Goal: Browse casually: Explore the website without a specific task or goal

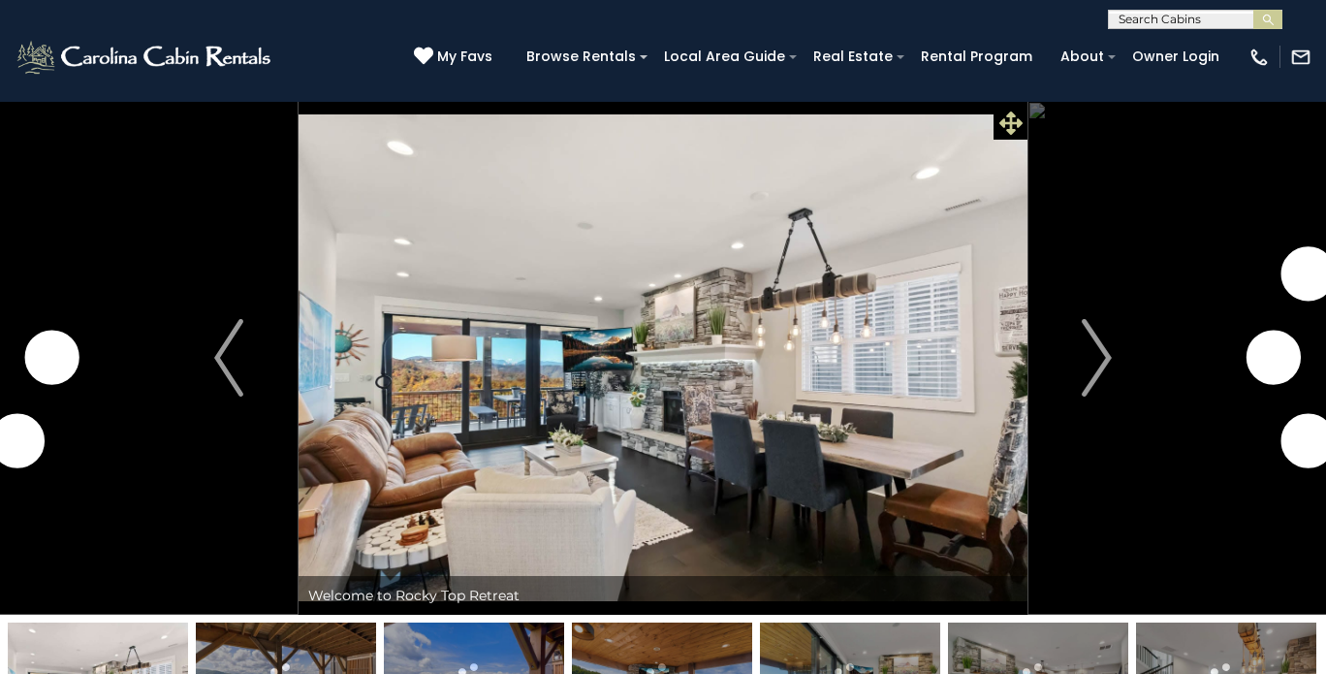
click at [1005, 118] on icon at bounding box center [1011, 122] width 23 height 23
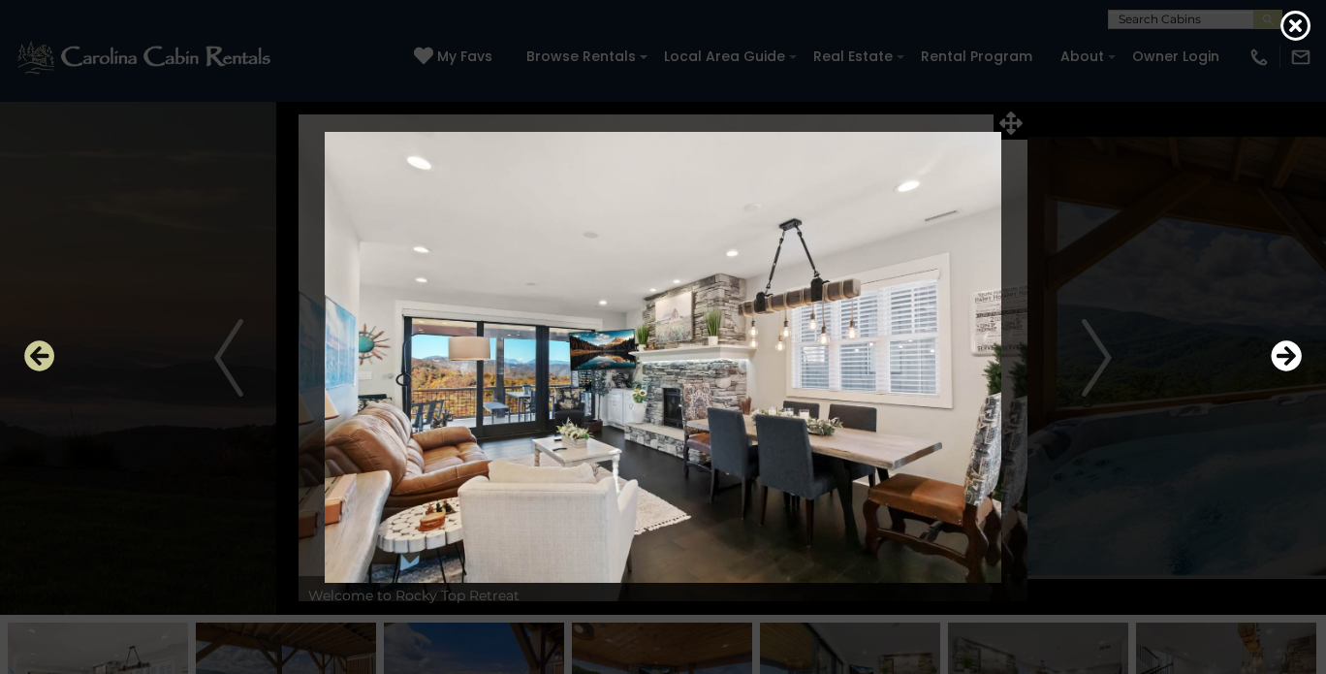
click at [47, 353] on icon "Previous" at bounding box center [39, 355] width 31 height 31
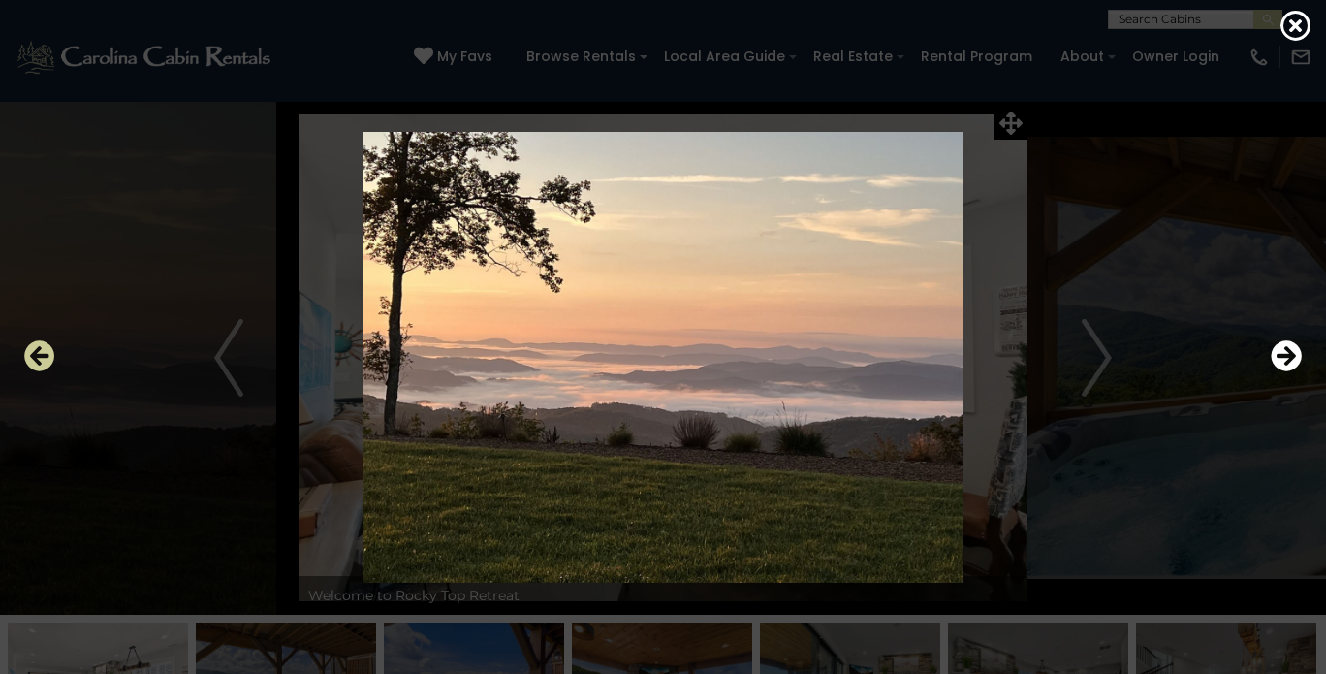
click at [47, 353] on icon "Previous" at bounding box center [39, 355] width 31 height 31
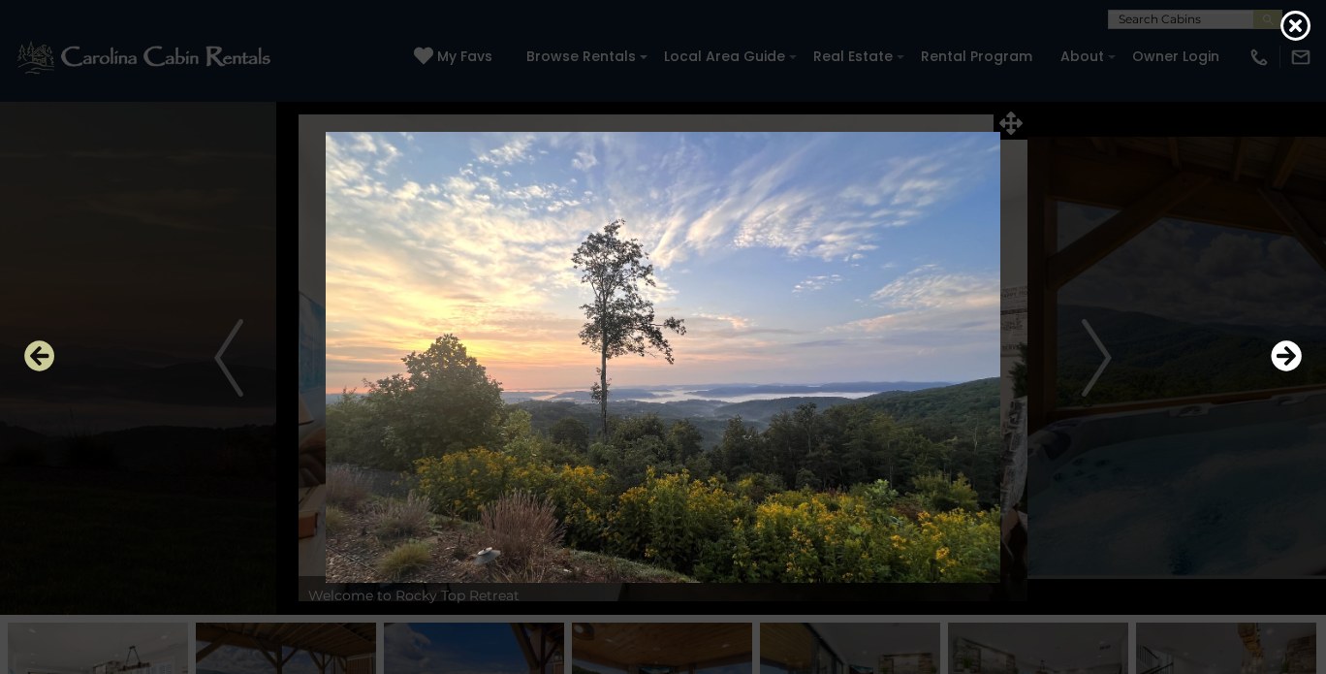
click at [47, 353] on icon "Previous" at bounding box center [39, 355] width 31 height 31
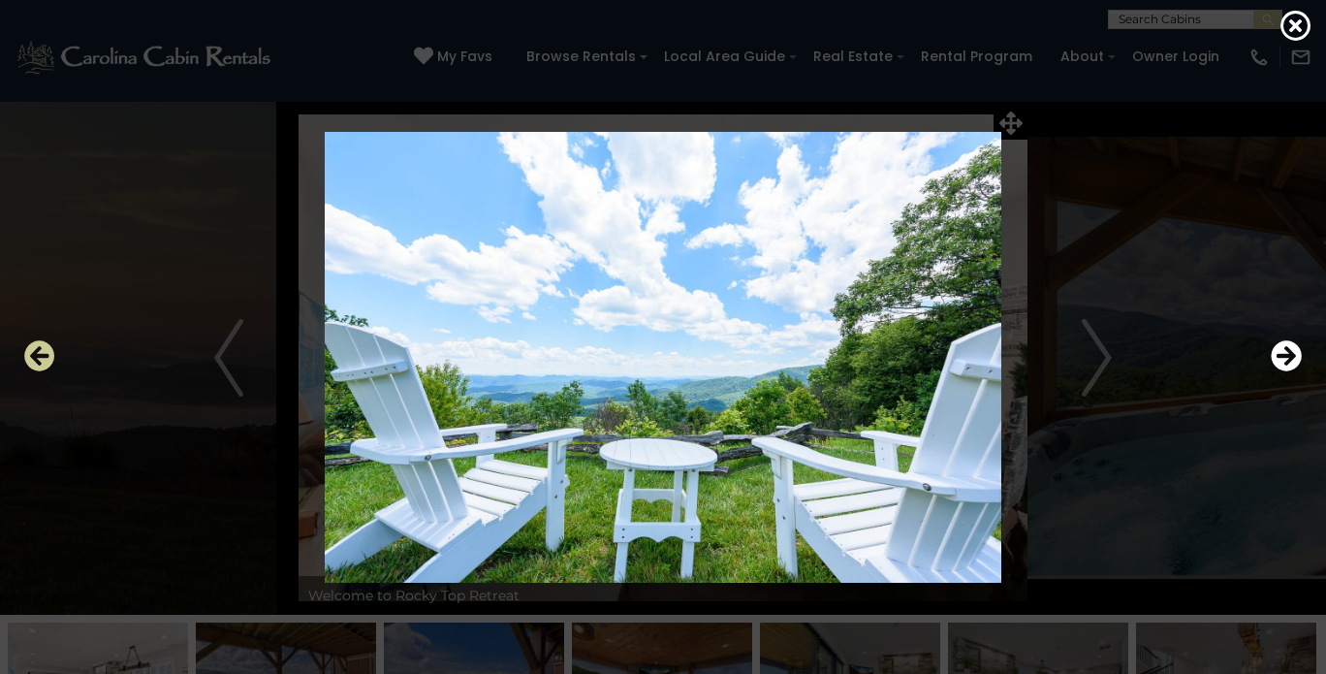
click at [47, 353] on icon "Previous" at bounding box center [39, 355] width 31 height 31
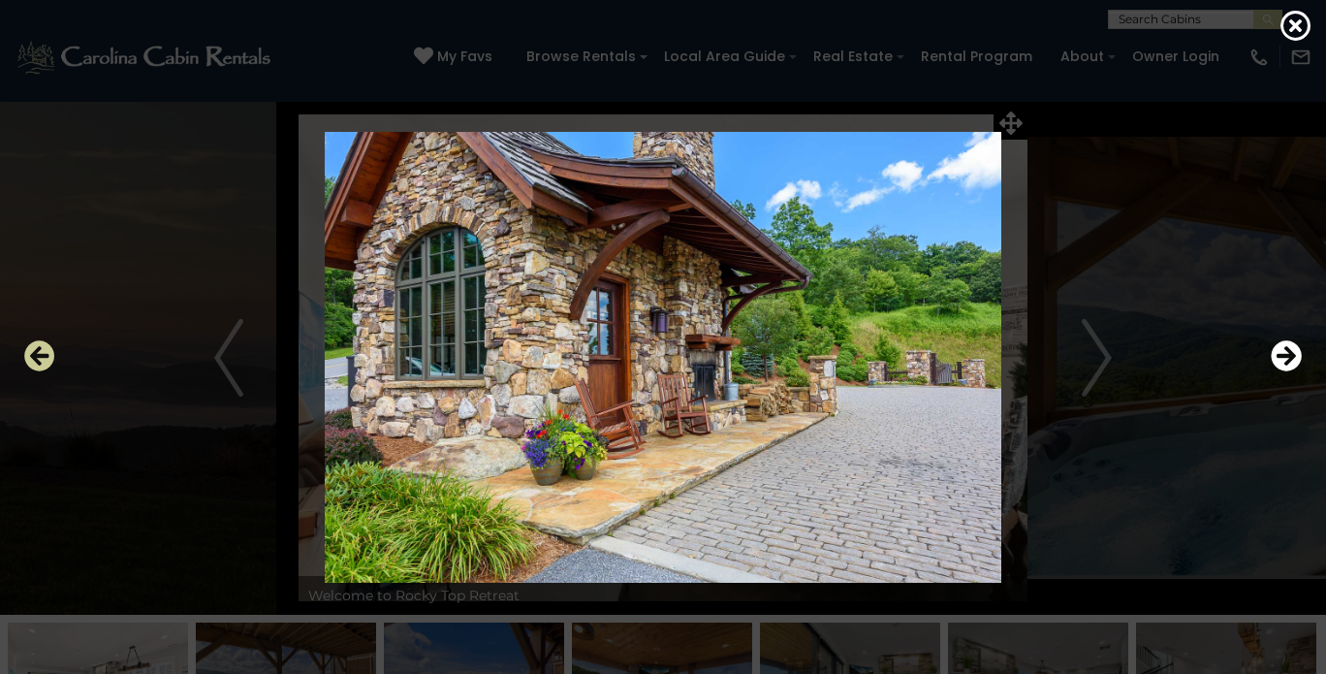
click at [47, 353] on icon "Previous" at bounding box center [39, 355] width 31 height 31
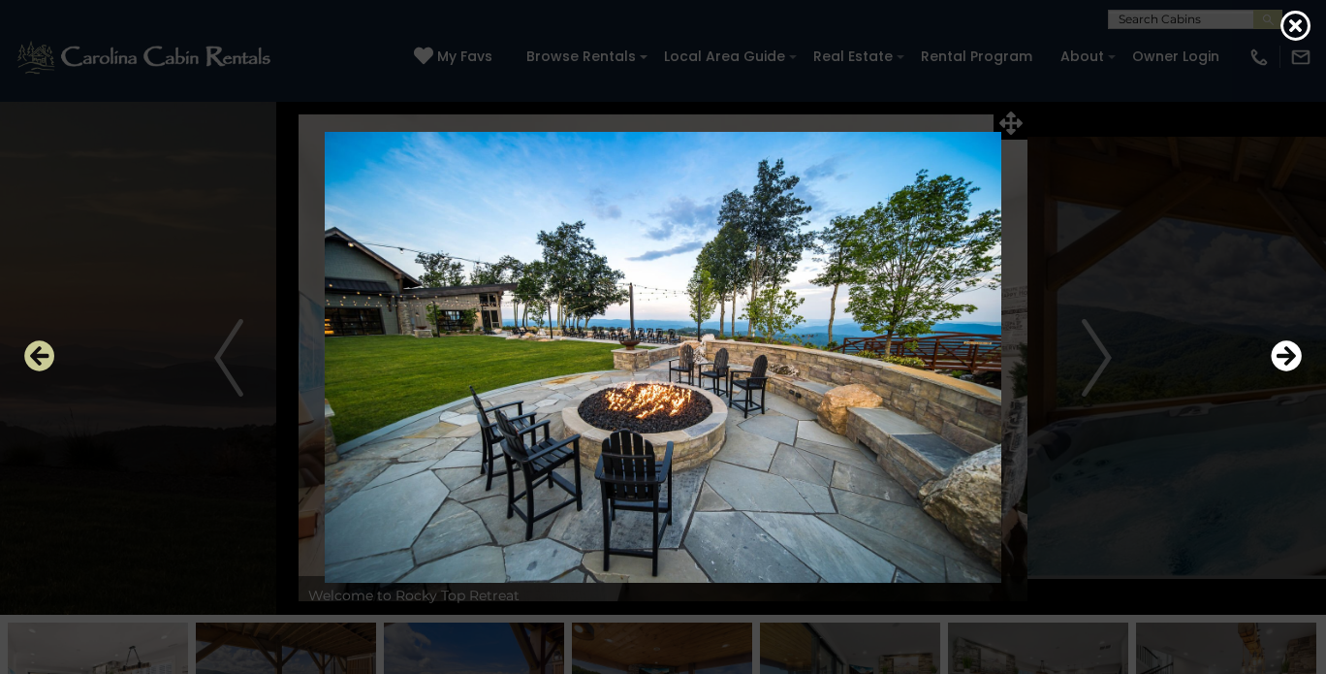
click at [47, 353] on icon "Previous" at bounding box center [39, 355] width 31 height 31
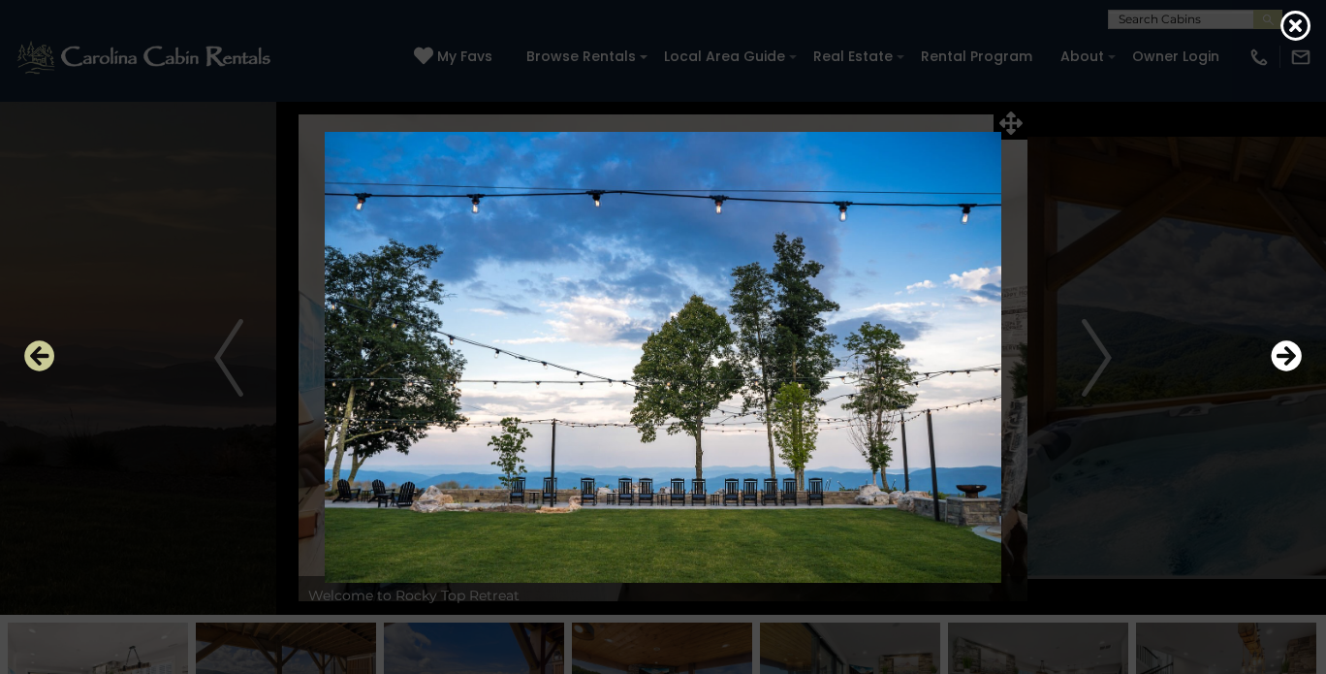
click at [47, 353] on icon "Previous" at bounding box center [39, 355] width 31 height 31
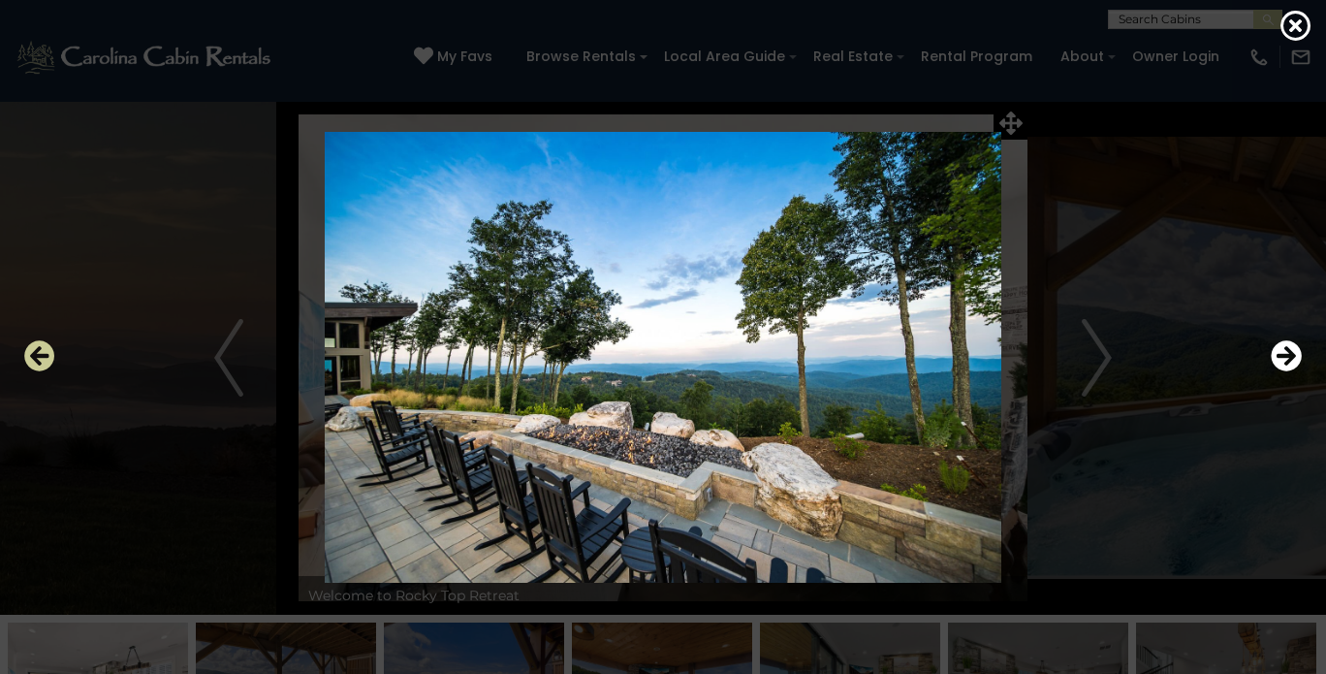
click at [47, 353] on icon "Previous" at bounding box center [39, 355] width 31 height 31
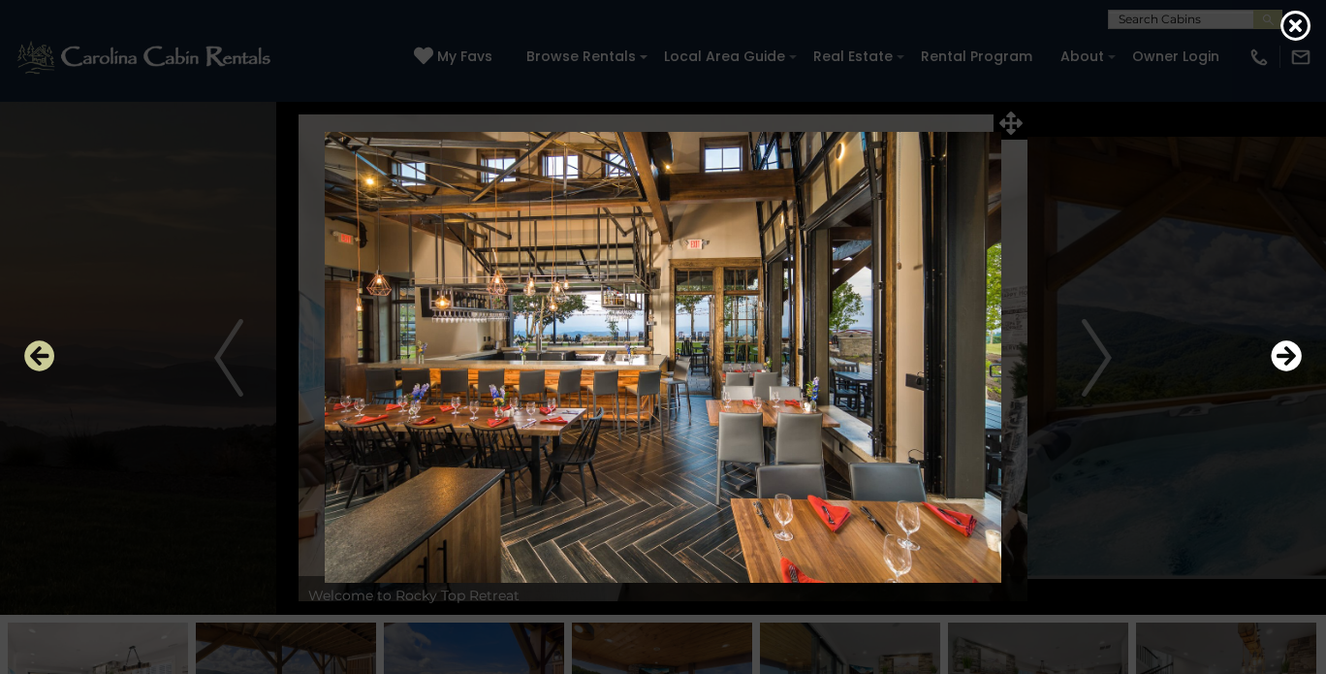
click at [47, 353] on icon "Previous" at bounding box center [39, 355] width 31 height 31
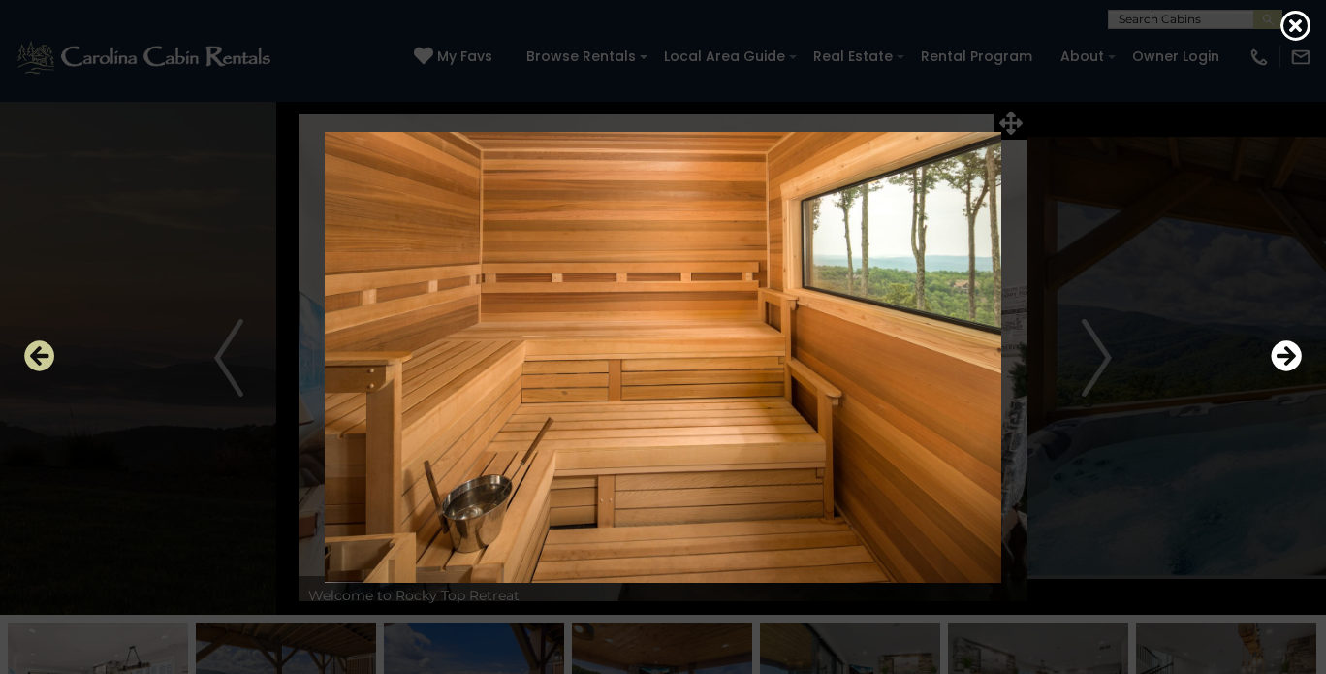
click at [47, 353] on icon "Previous" at bounding box center [39, 355] width 31 height 31
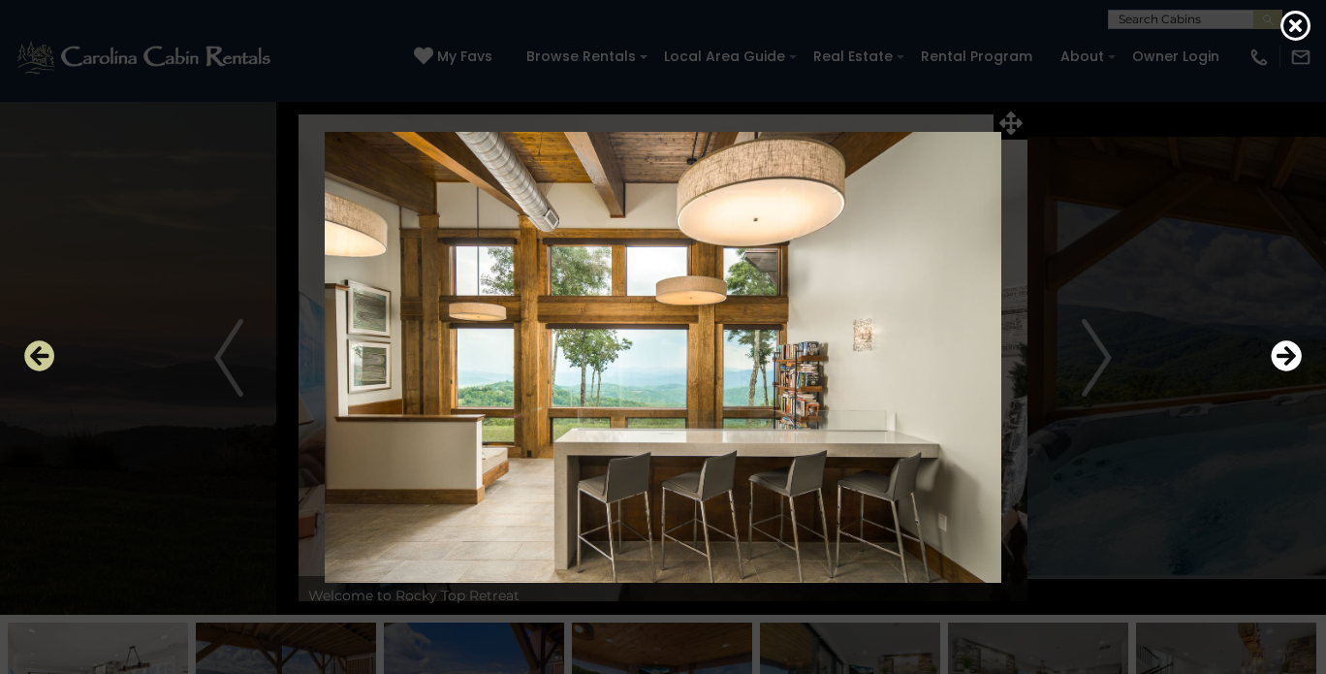
click at [47, 353] on icon "Previous" at bounding box center [39, 355] width 31 height 31
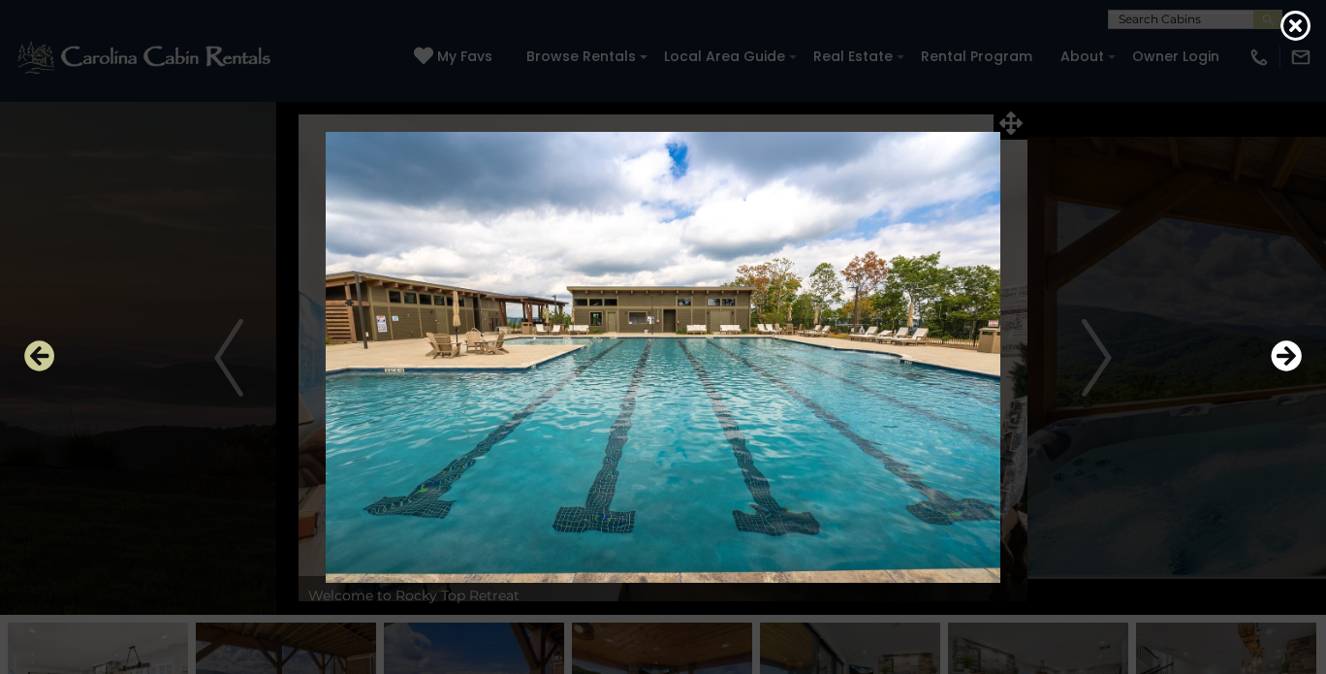
click at [47, 353] on icon "Previous" at bounding box center [39, 355] width 31 height 31
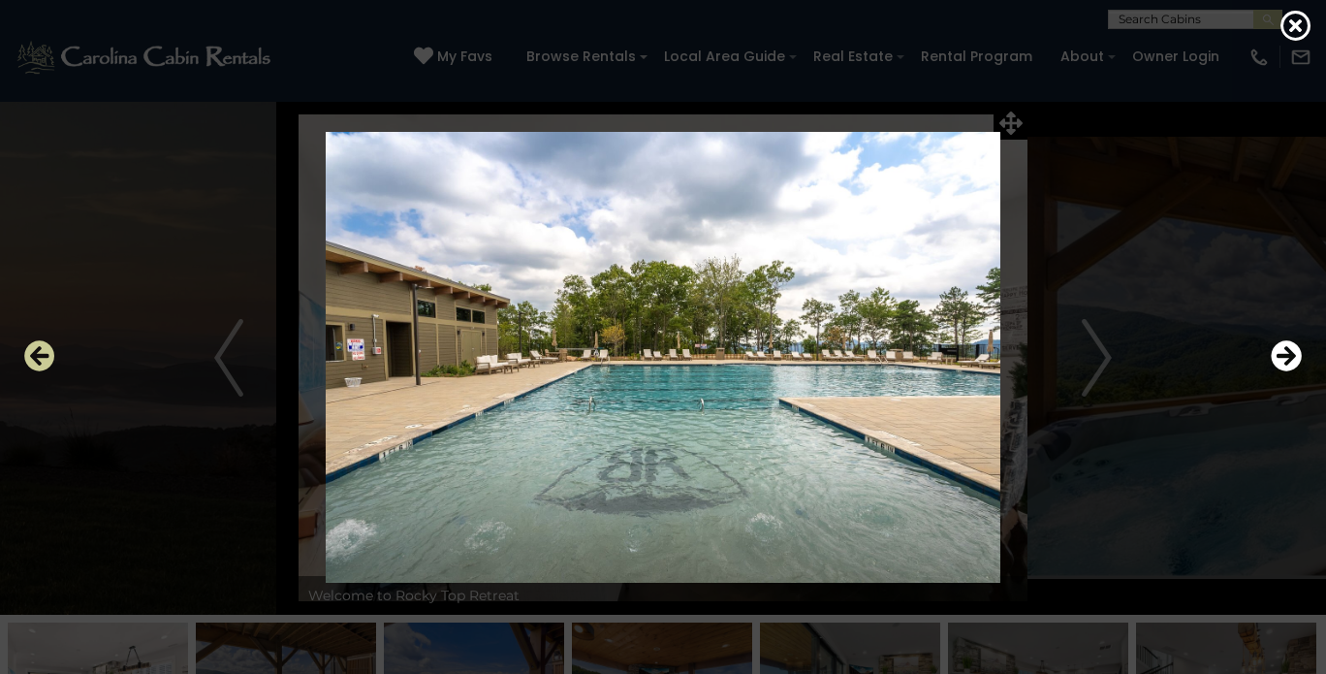
click at [47, 353] on icon "Previous" at bounding box center [39, 355] width 31 height 31
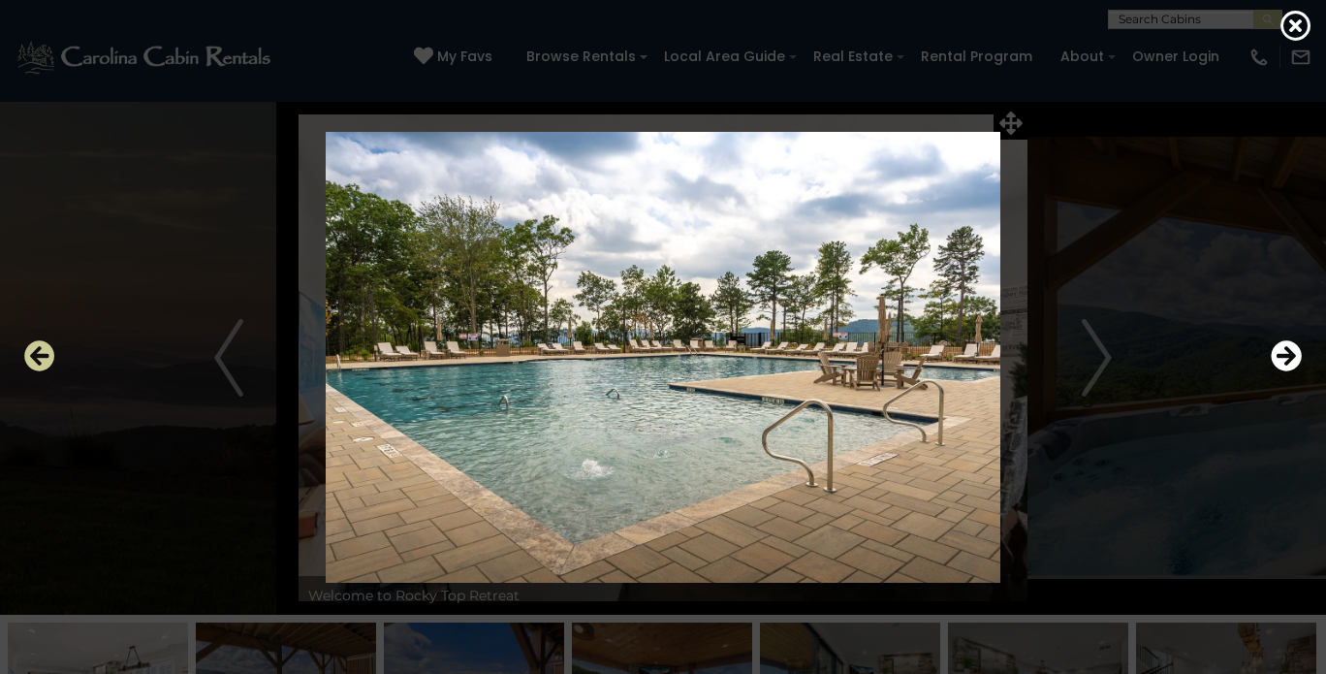
click at [47, 353] on icon "Previous" at bounding box center [39, 355] width 31 height 31
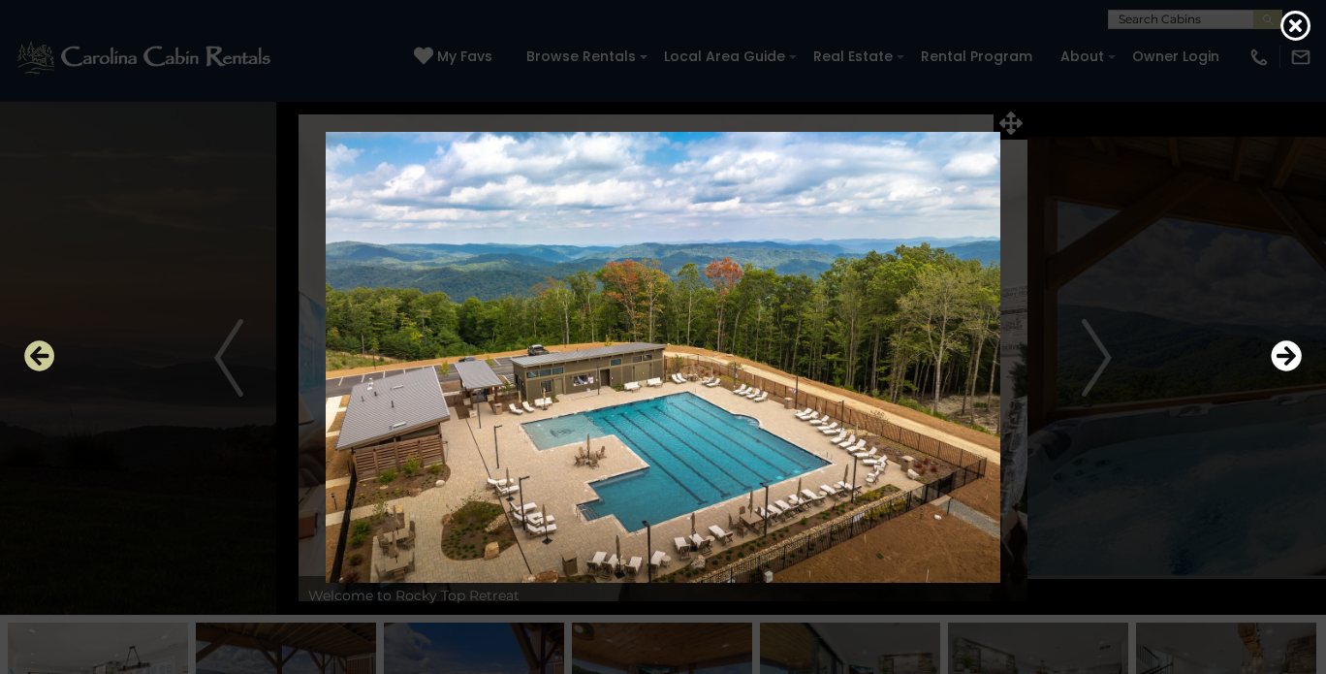
click at [47, 353] on icon "Previous" at bounding box center [39, 355] width 31 height 31
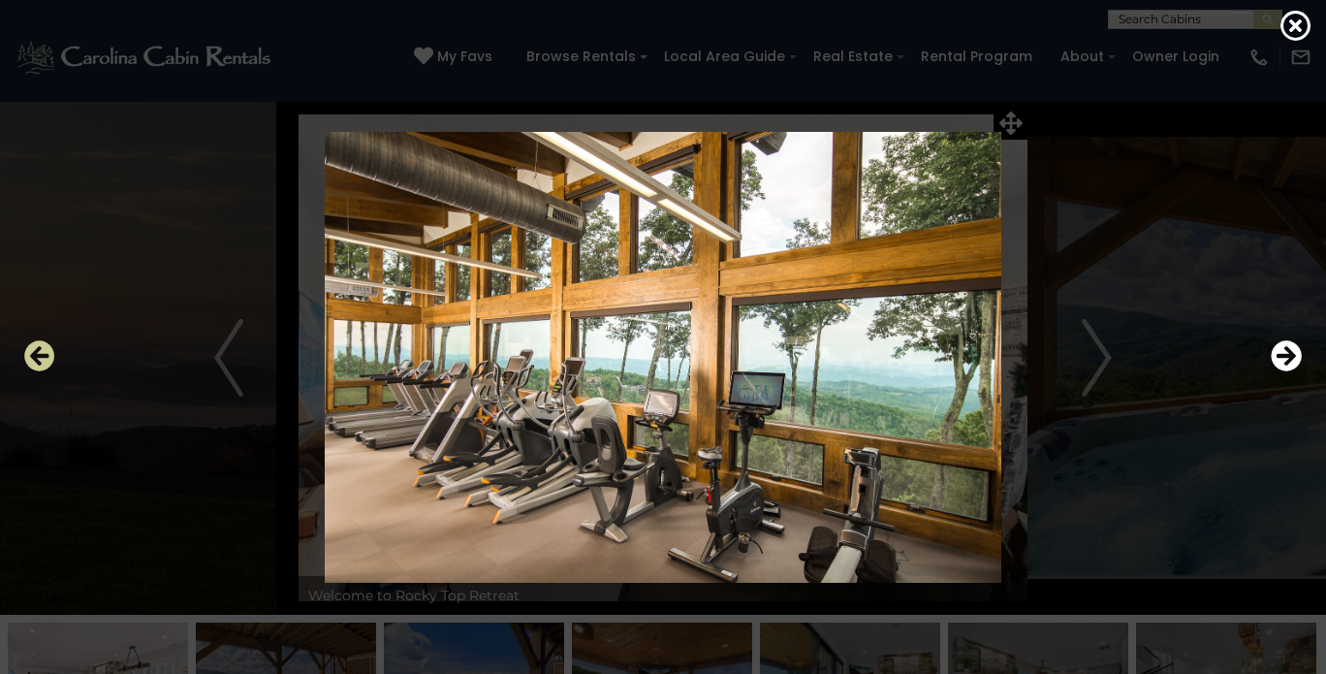
click at [47, 353] on icon "Previous" at bounding box center [39, 355] width 31 height 31
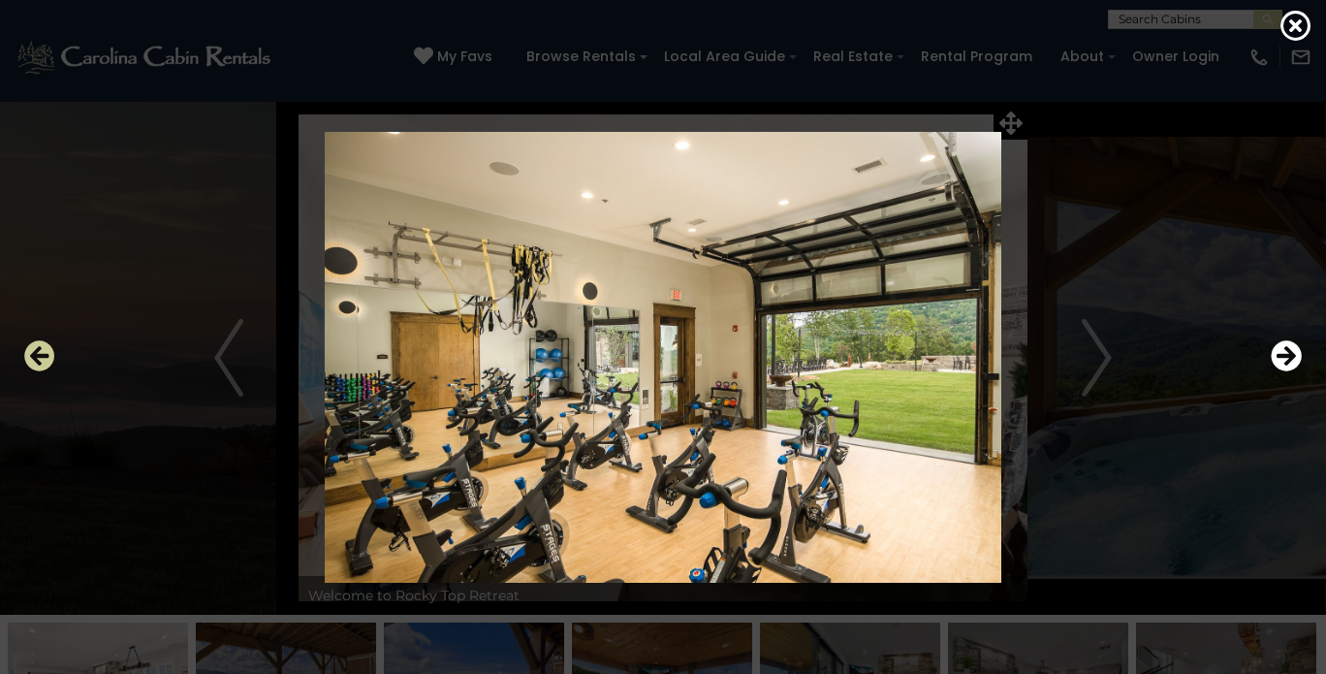
click at [47, 353] on icon "Previous" at bounding box center [39, 355] width 31 height 31
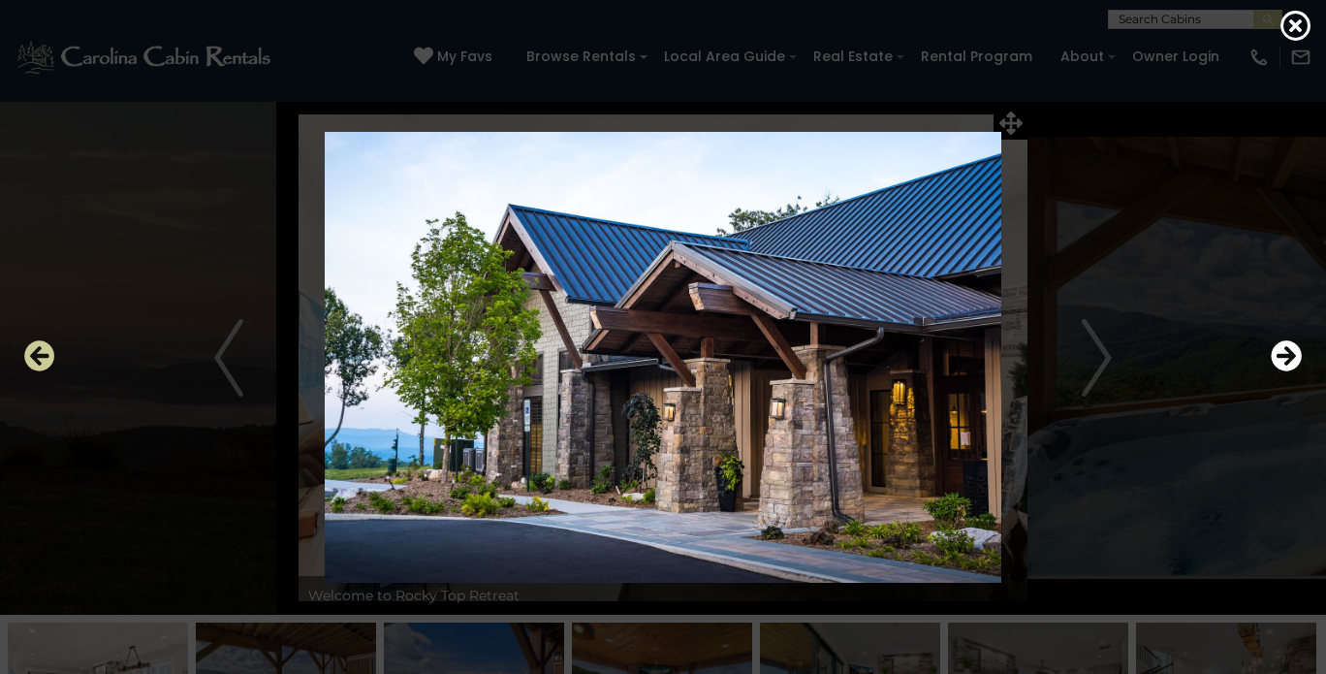
click at [47, 353] on icon "Previous" at bounding box center [39, 355] width 31 height 31
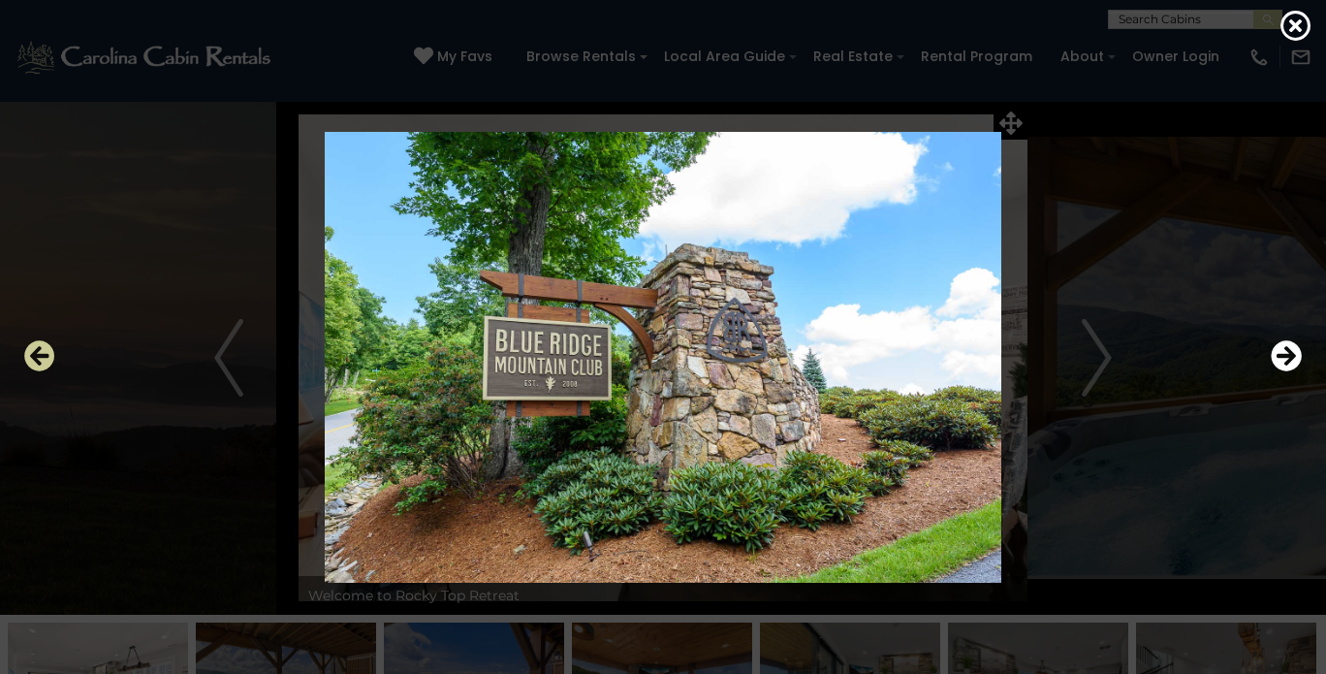
click at [47, 353] on icon "Previous" at bounding box center [39, 355] width 31 height 31
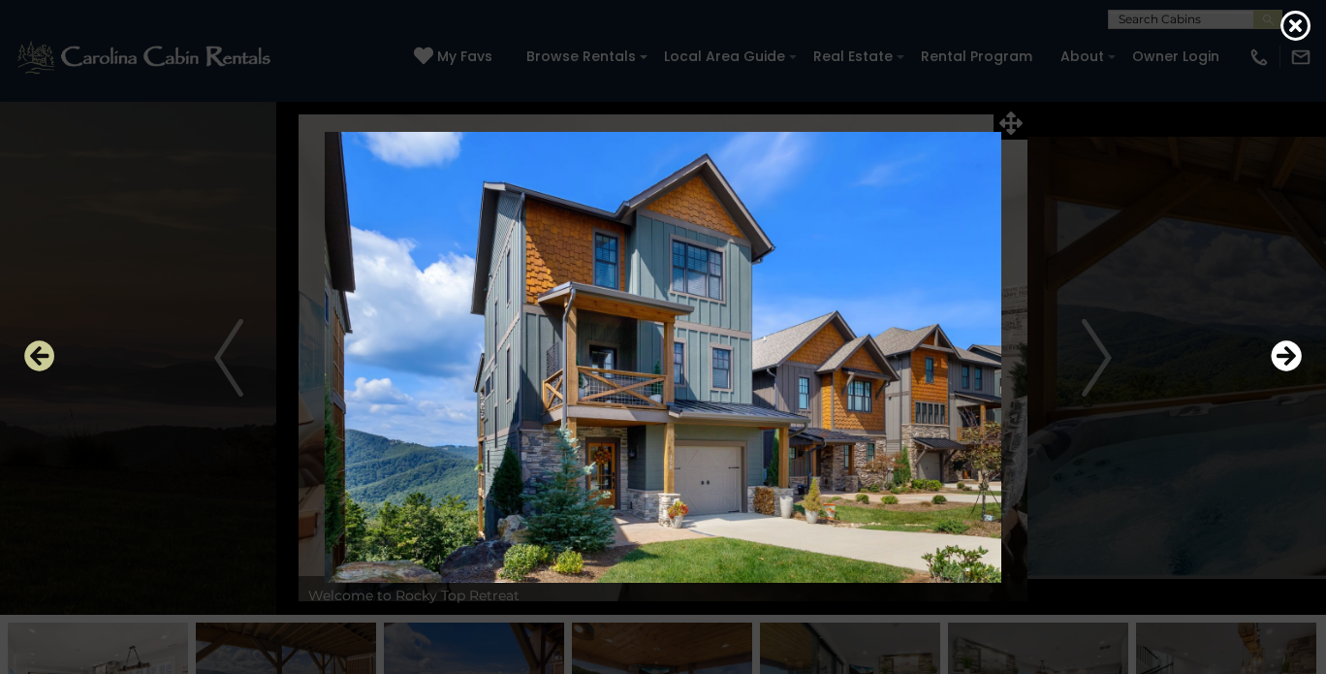
click at [47, 352] on icon "Previous" at bounding box center [39, 355] width 31 height 31
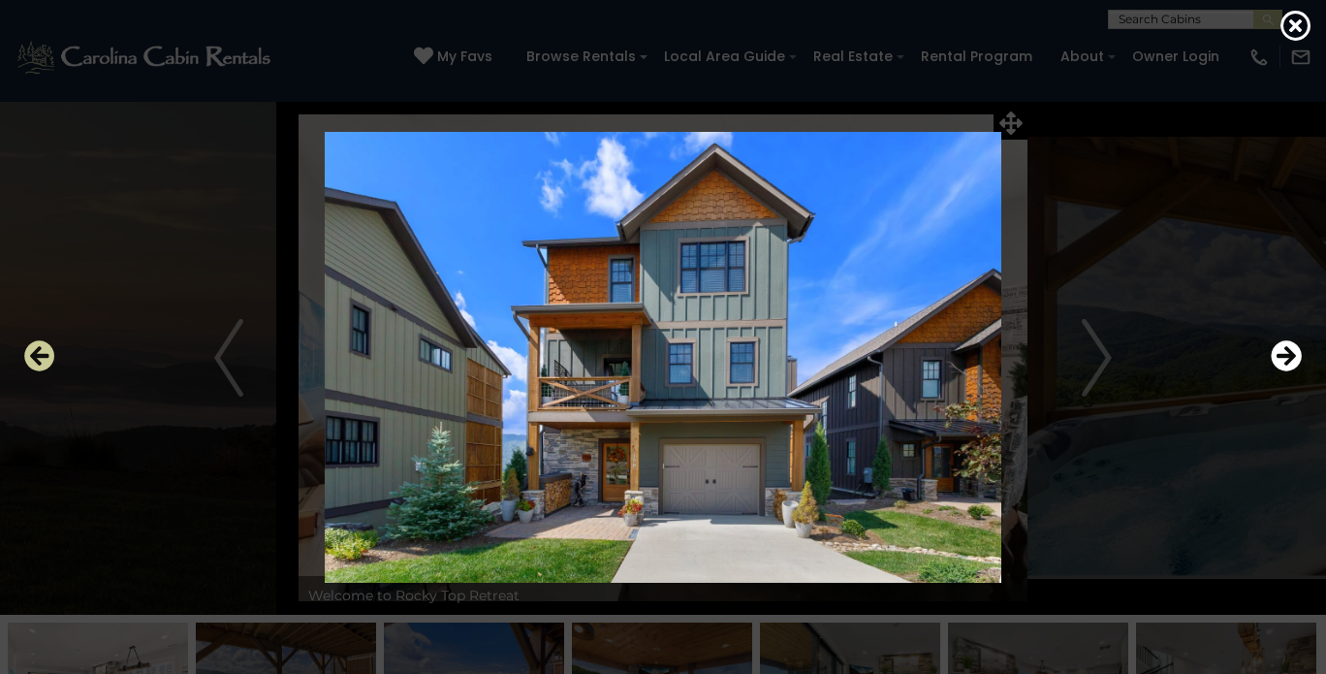
click at [47, 352] on icon "Previous" at bounding box center [39, 355] width 31 height 31
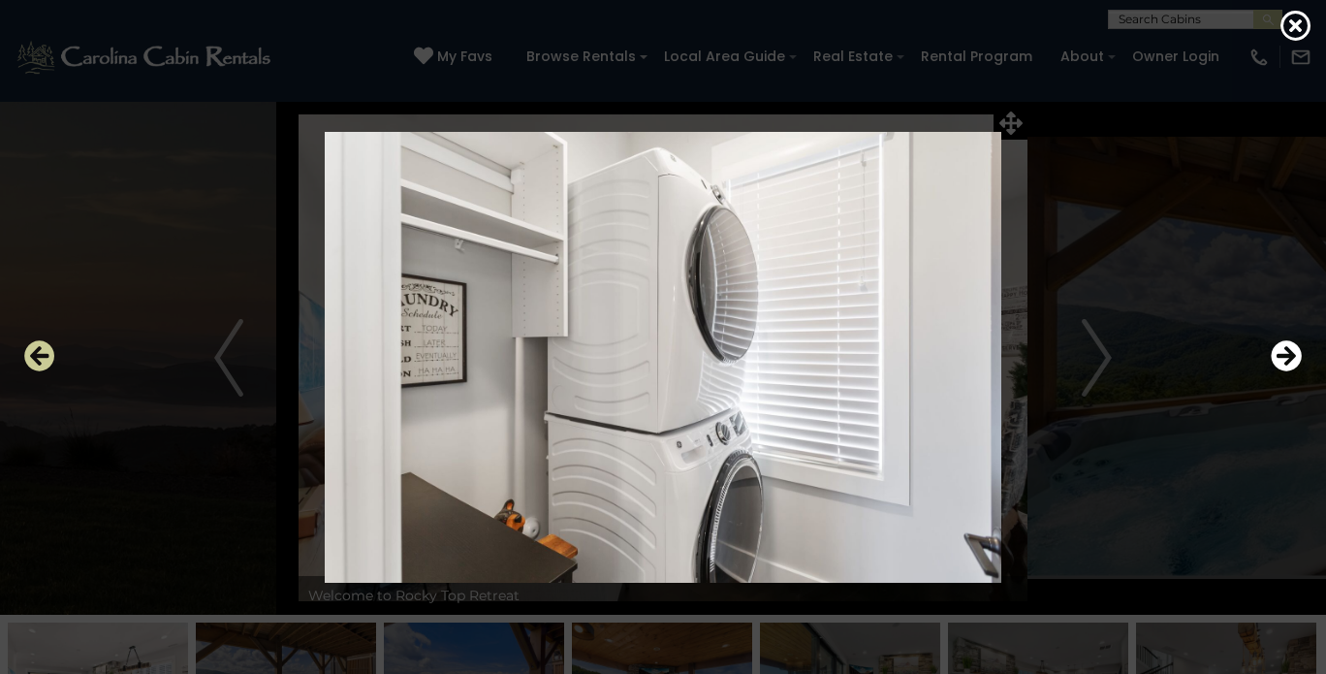
click at [47, 352] on icon "Previous" at bounding box center [39, 355] width 31 height 31
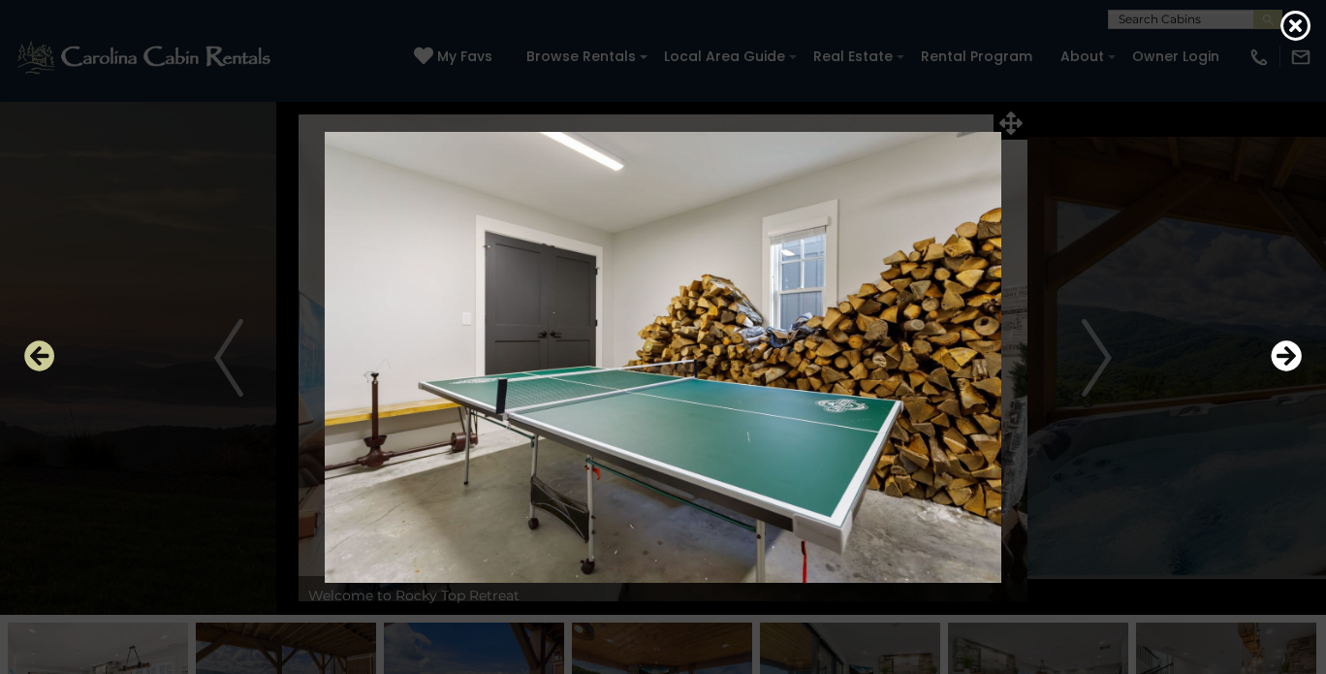
click at [47, 352] on icon "Previous" at bounding box center [39, 355] width 31 height 31
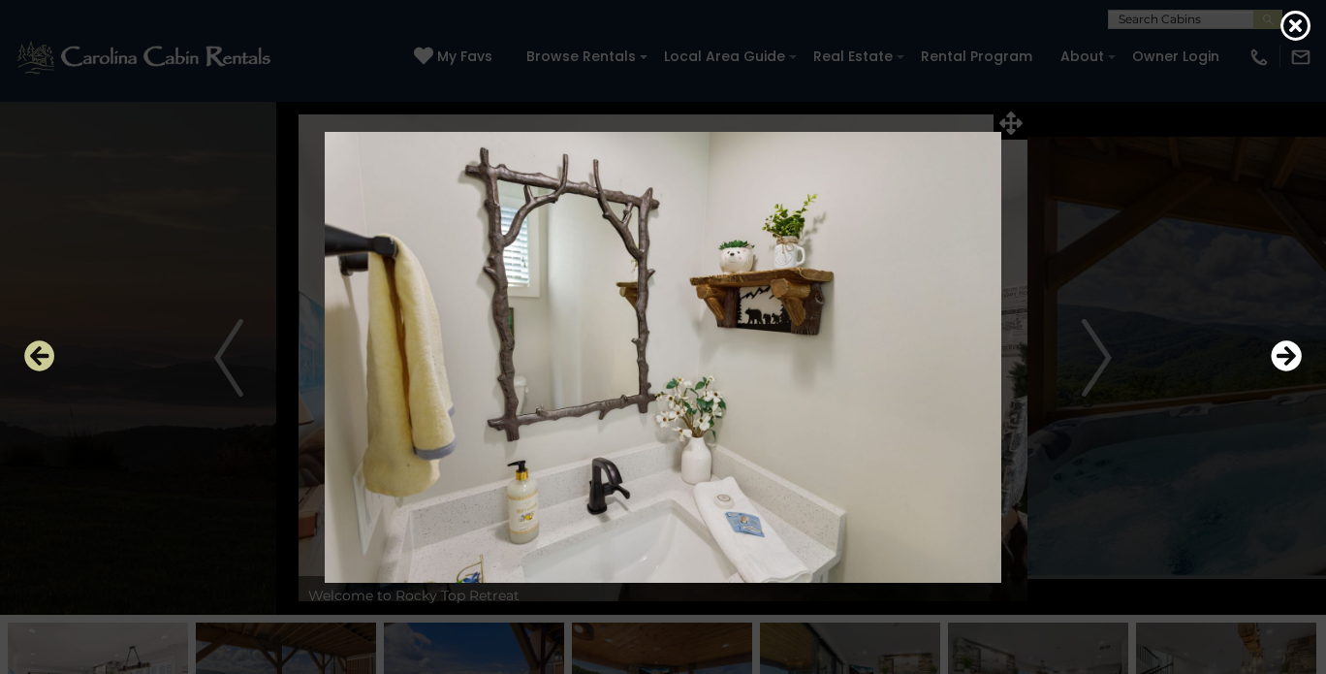
click at [47, 352] on icon "Previous" at bounding box center [39, 355] width 31 height 31
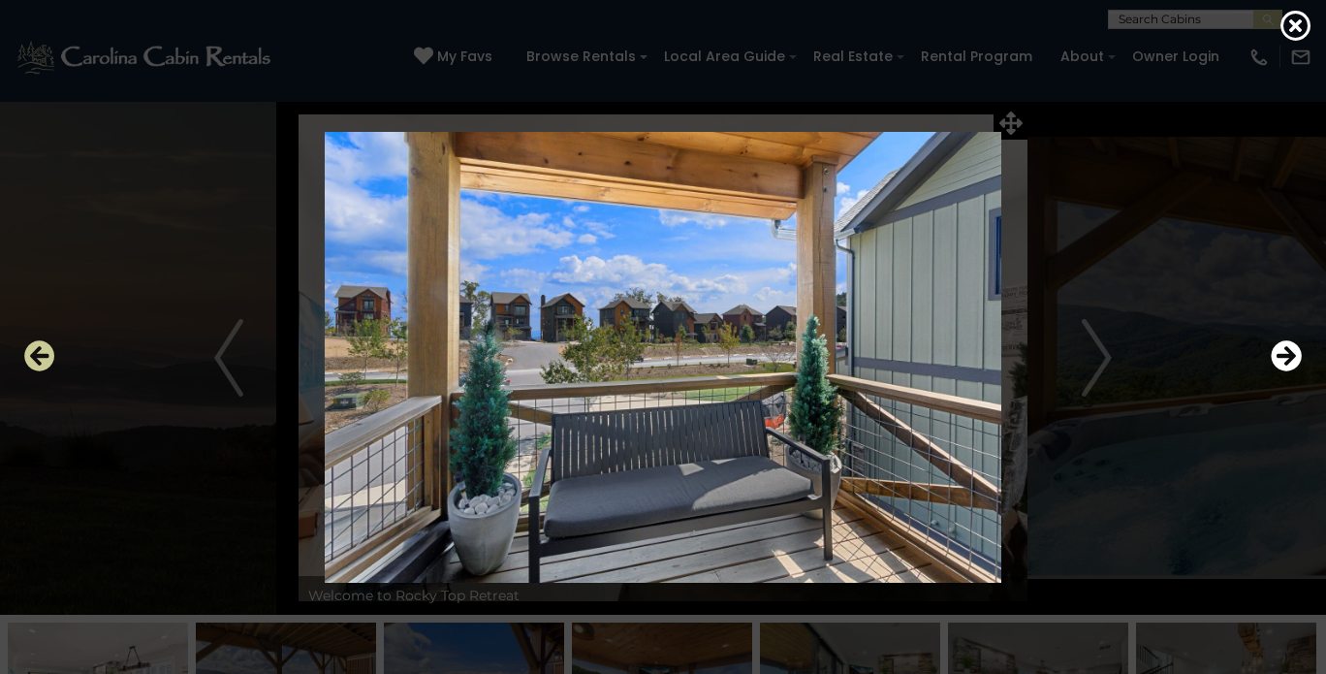
click at [47, 352] on icon "Previous" at bounding box center [39, 355] width 31 height 31
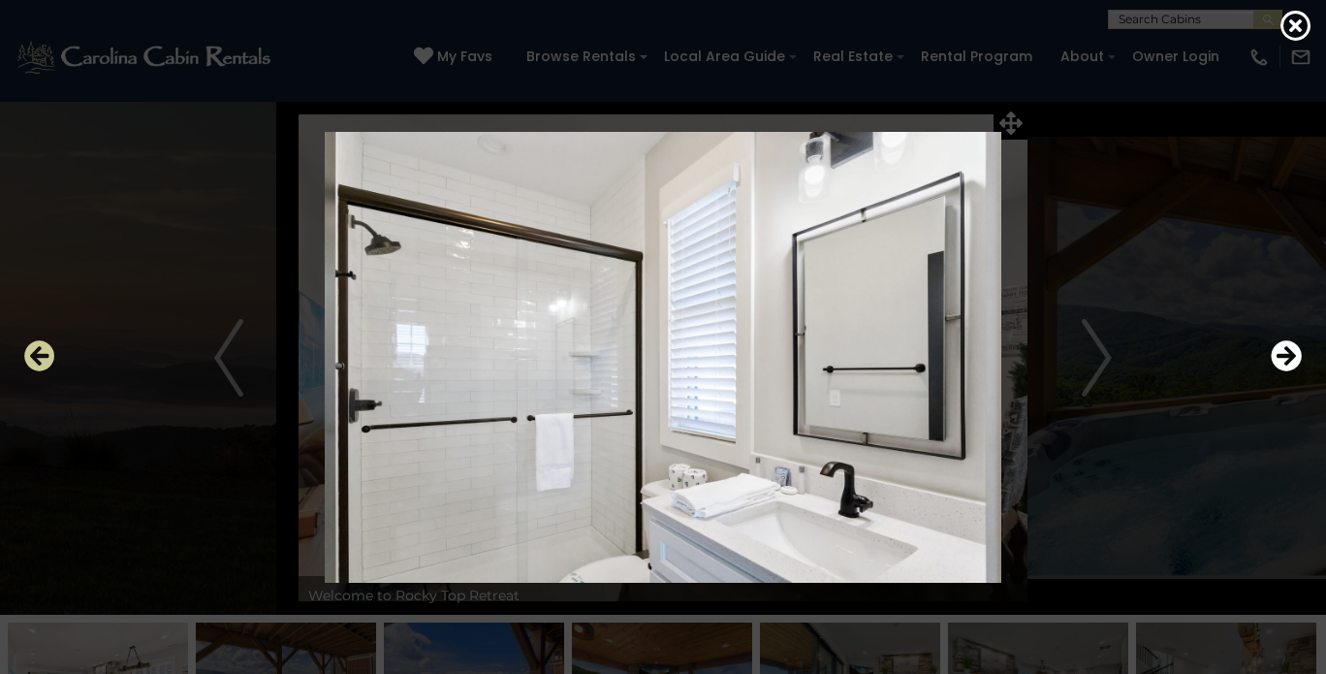
click at [47, 352] on icon "Previous" at bounding box center [39, 355] width 31 height 31
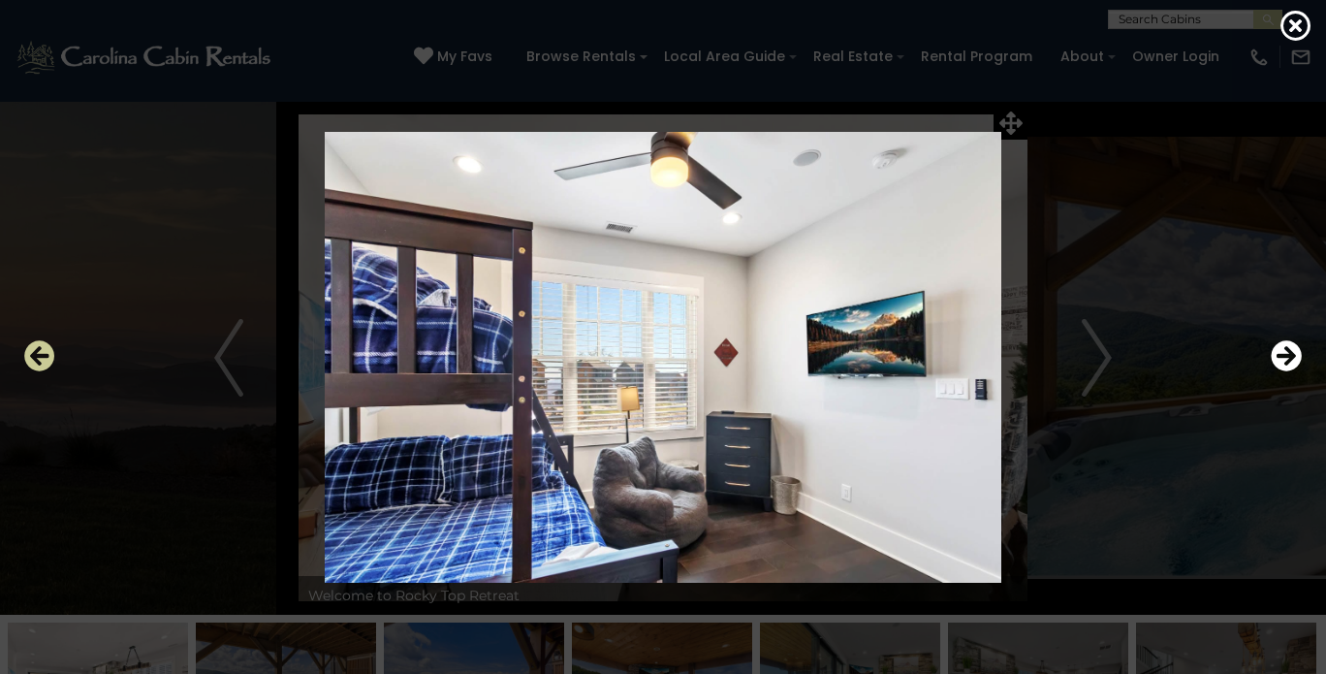
click at [47, 352] on icon "Previous" at bounding box center [39, 355] width 31 height 31
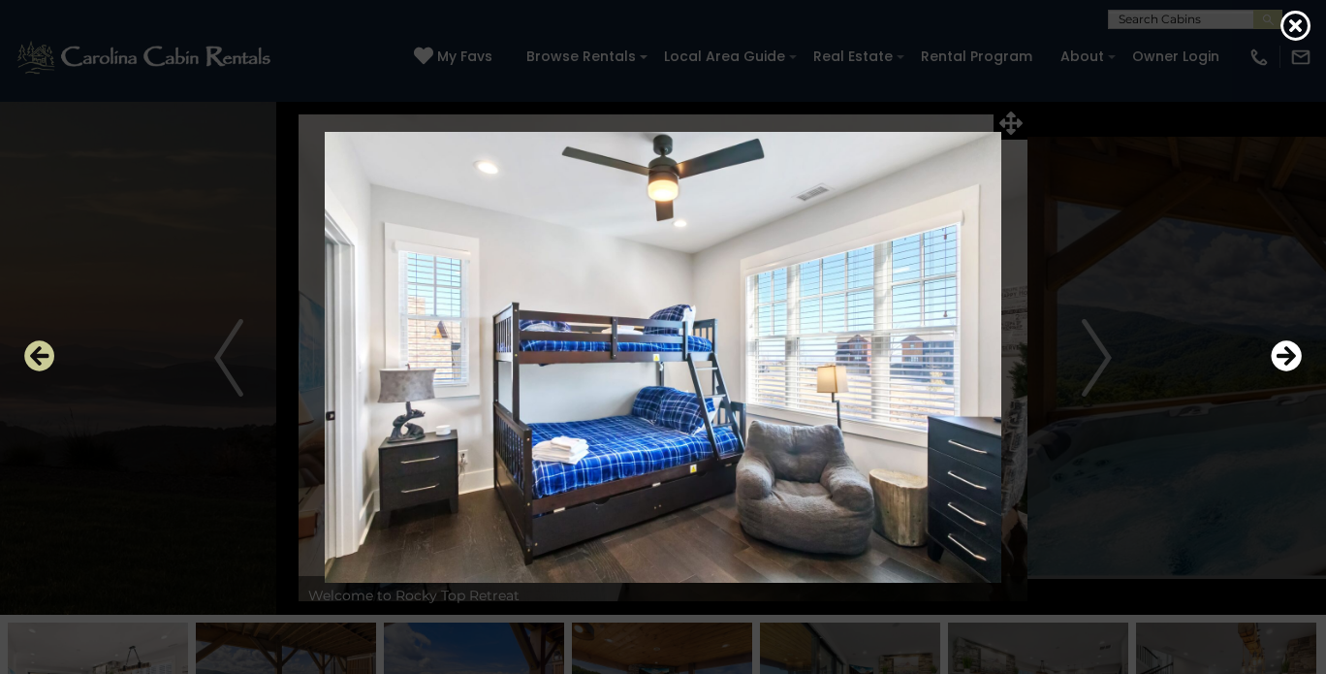
click at [47, 352] on icon "Previous" at bounding box center [39, 355] width 31 height 31
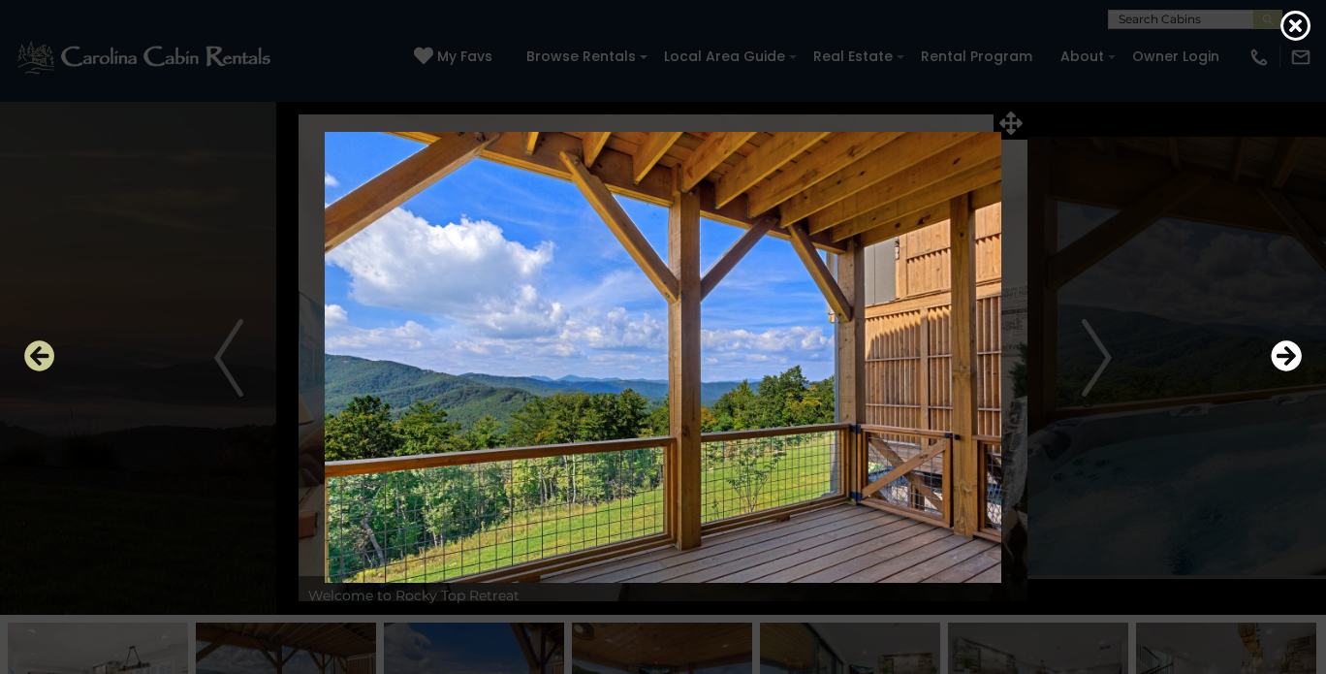
click at [47, 352] on icon "Previous" at bounding box center [39, 355] width 31 height 31
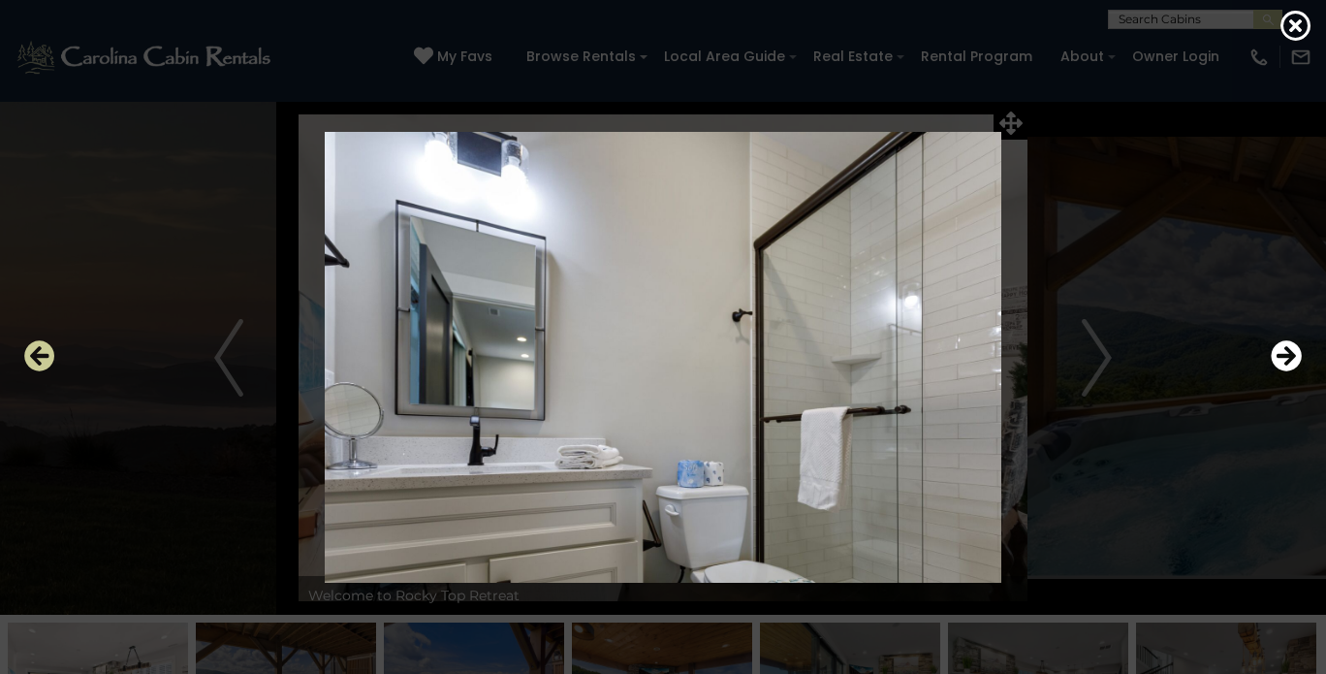
click at [47, 352] on icon "Previous" at bounding box center [39, 355] width 31 height 31
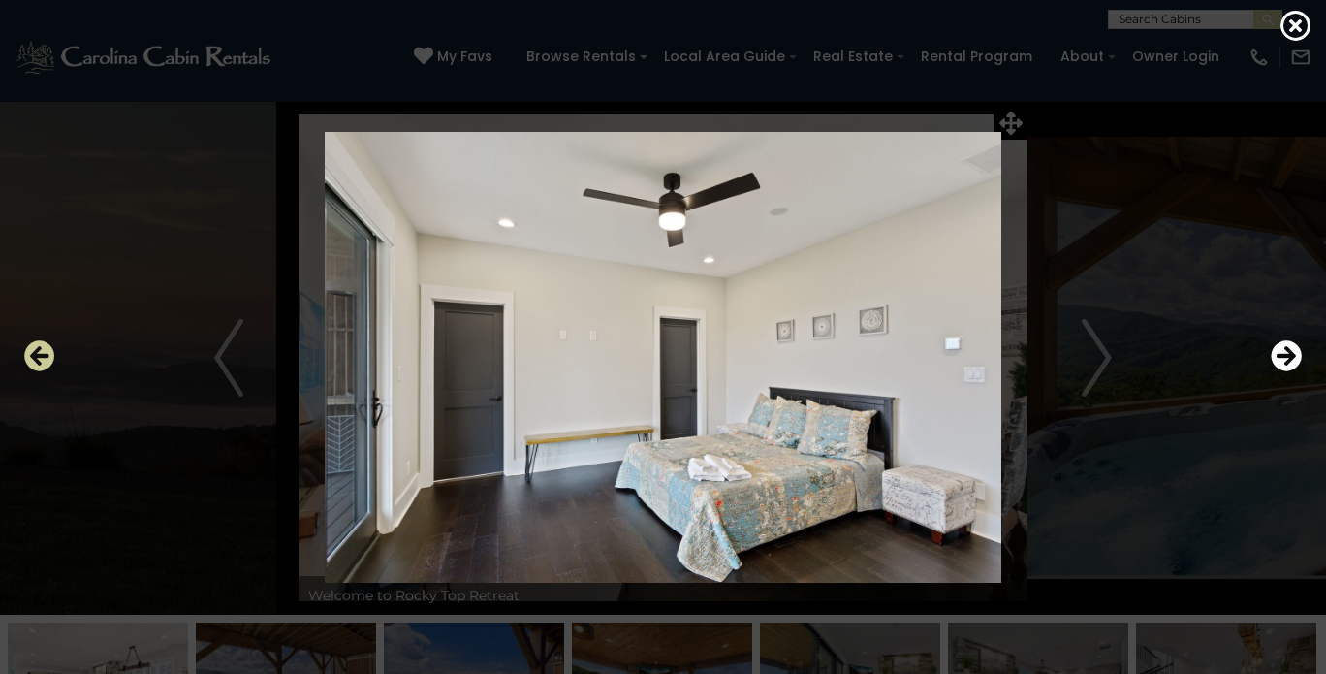
click at [47, 352] on icon "Previous" at bounding box center [39, 355] width 31 height 31
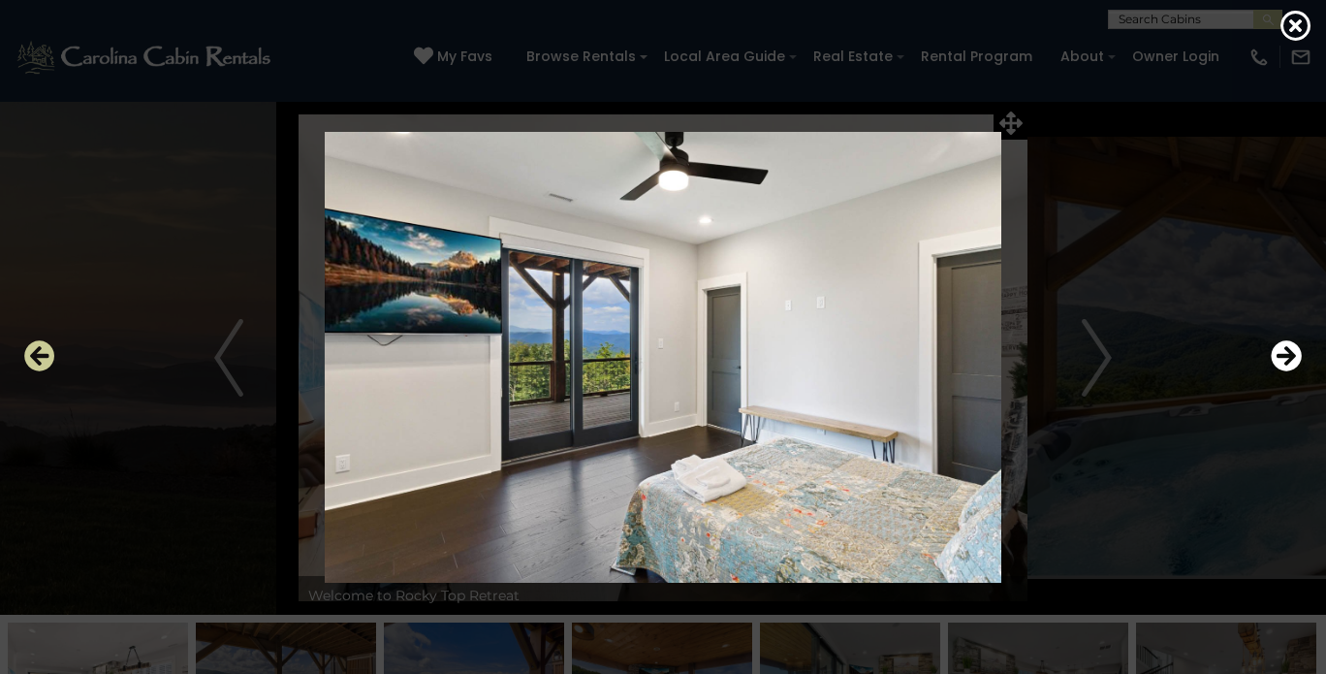
click at [47, 352] on icon "Previous" at bounding box center [39, 355] width 31 height 31
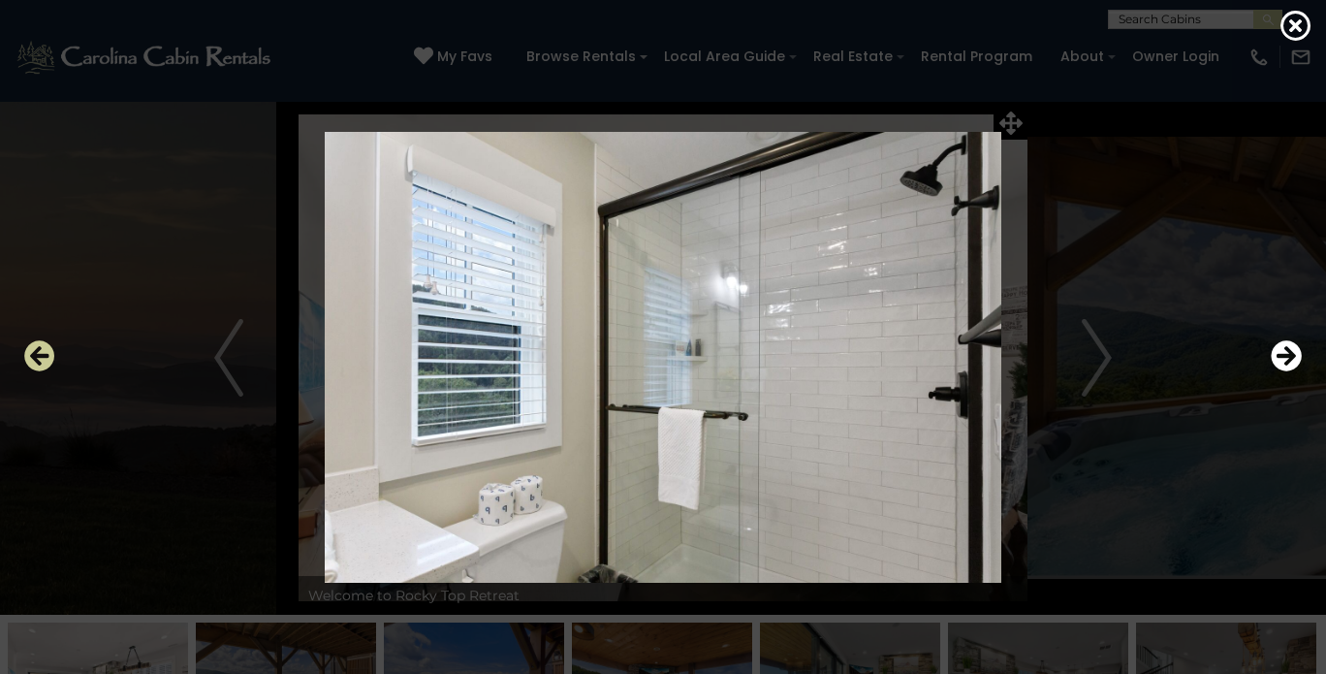
click at [47, 352] on icon "Previous" at bounding box center [39, 355] width 31 height 31
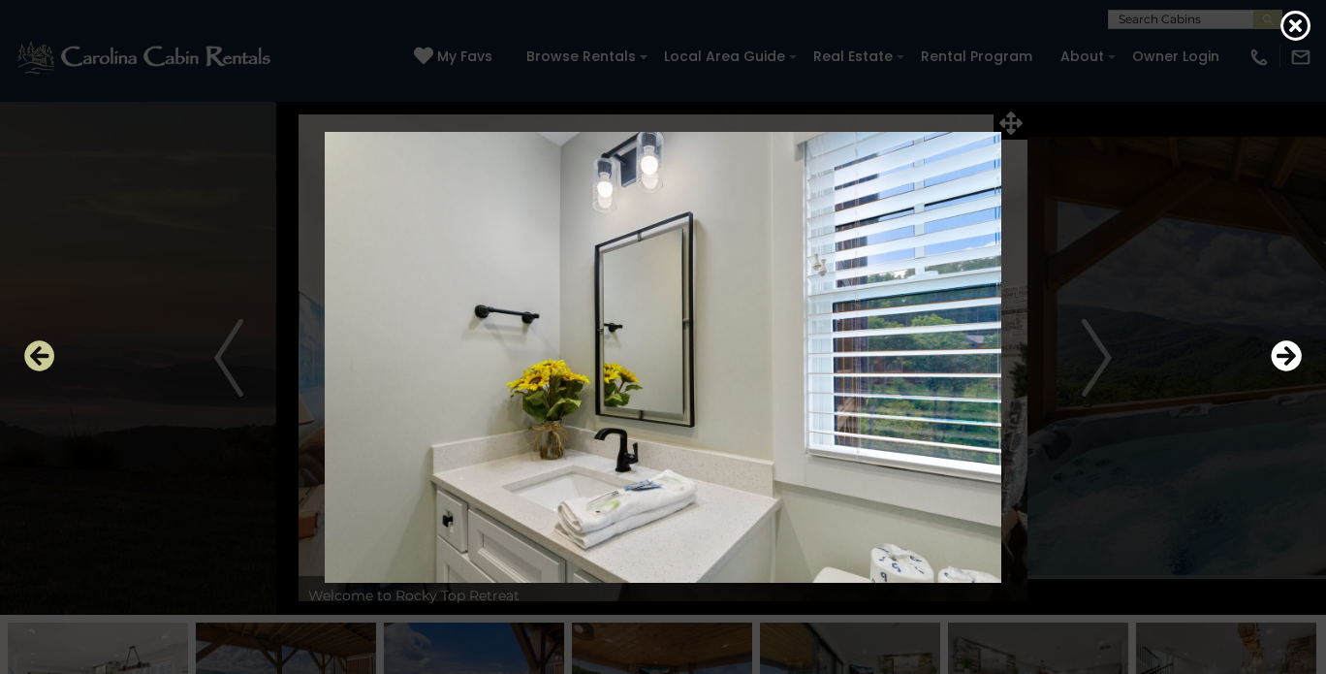
click at [47, 352] on icon "Previous" at bounding box center [39, 355] width 31 height 31
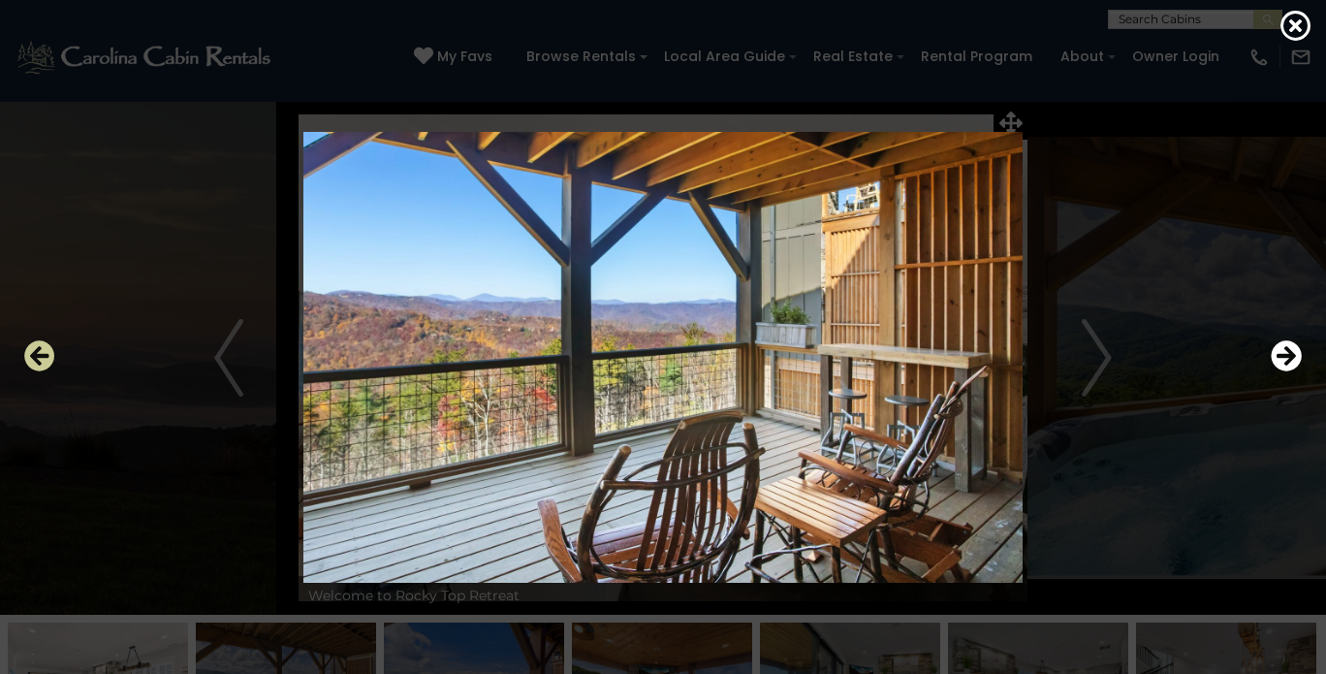
click at [47, 352] on icon "Previous" at bounding box center [39, 355] width 31 height 31
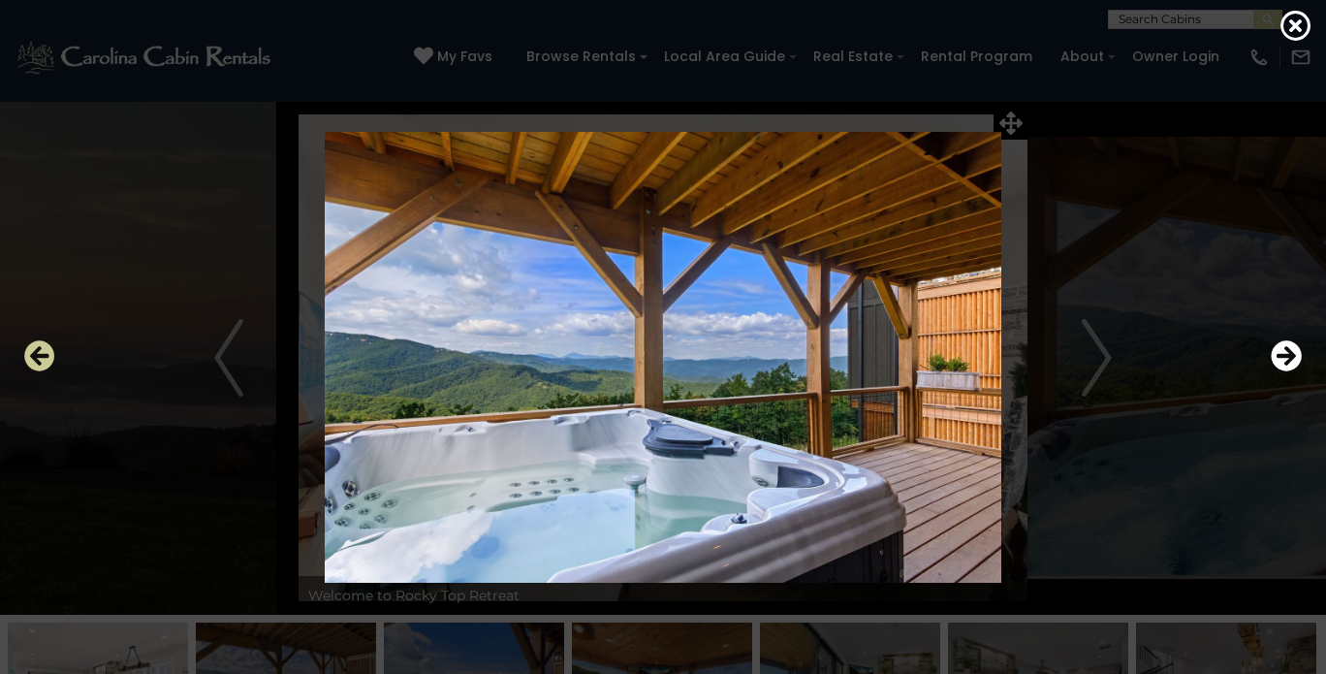
click at [47, 352] on icon "Previous" at bounding box center [39, 355] width 31 height 31
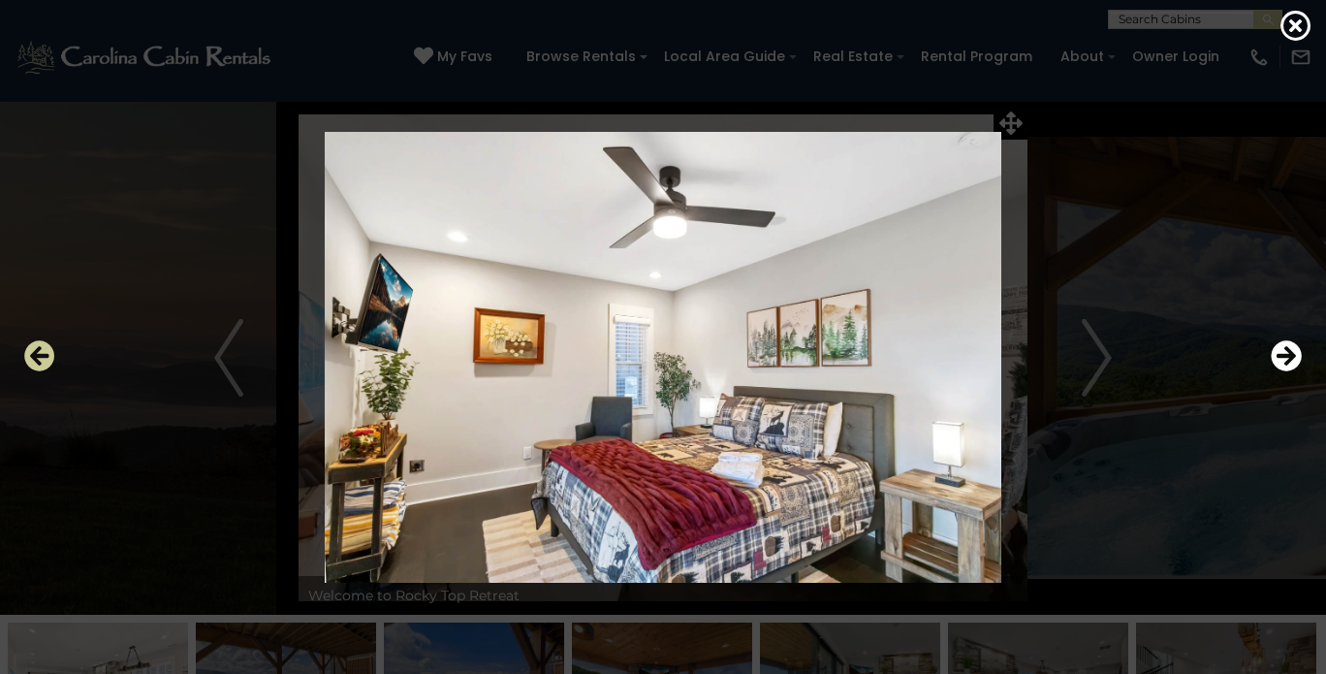
click at [47, 352] on icon "Previous" at bounding box center [39, 355] width 31 height 31
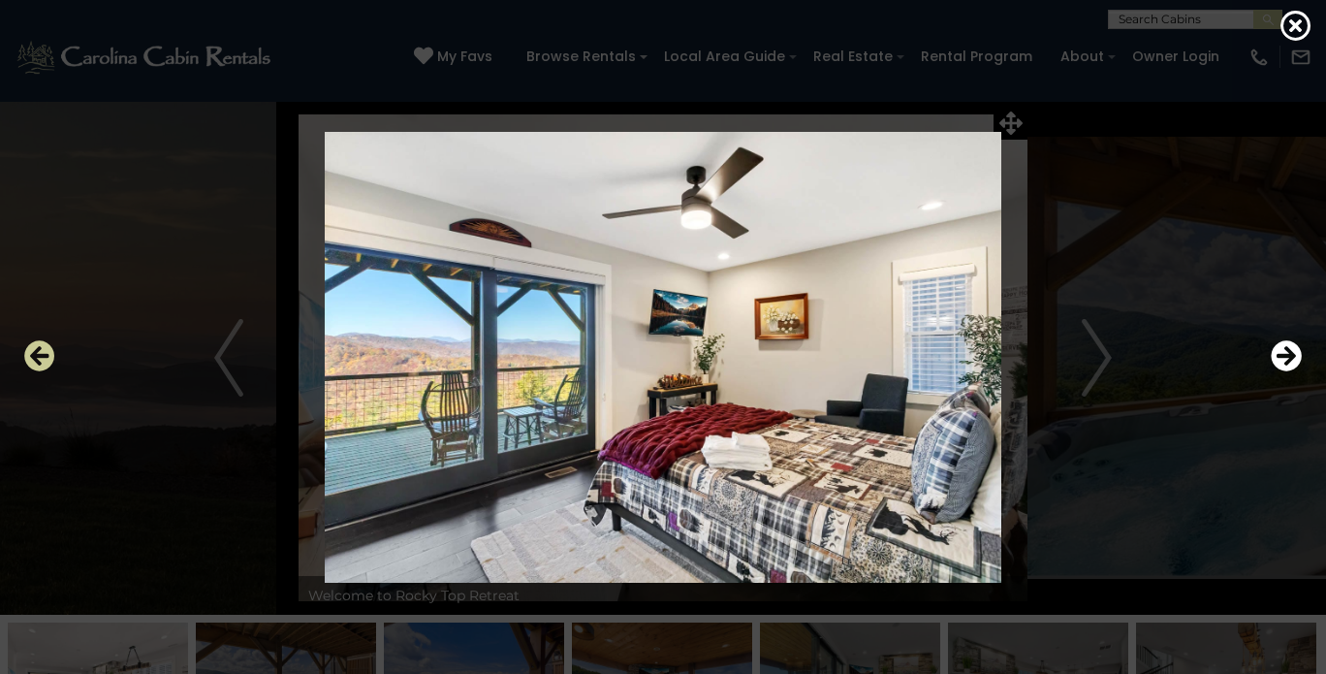
click at [47, 352] on icon "Previous" at bounding box center [39, 355] width 31 height 31
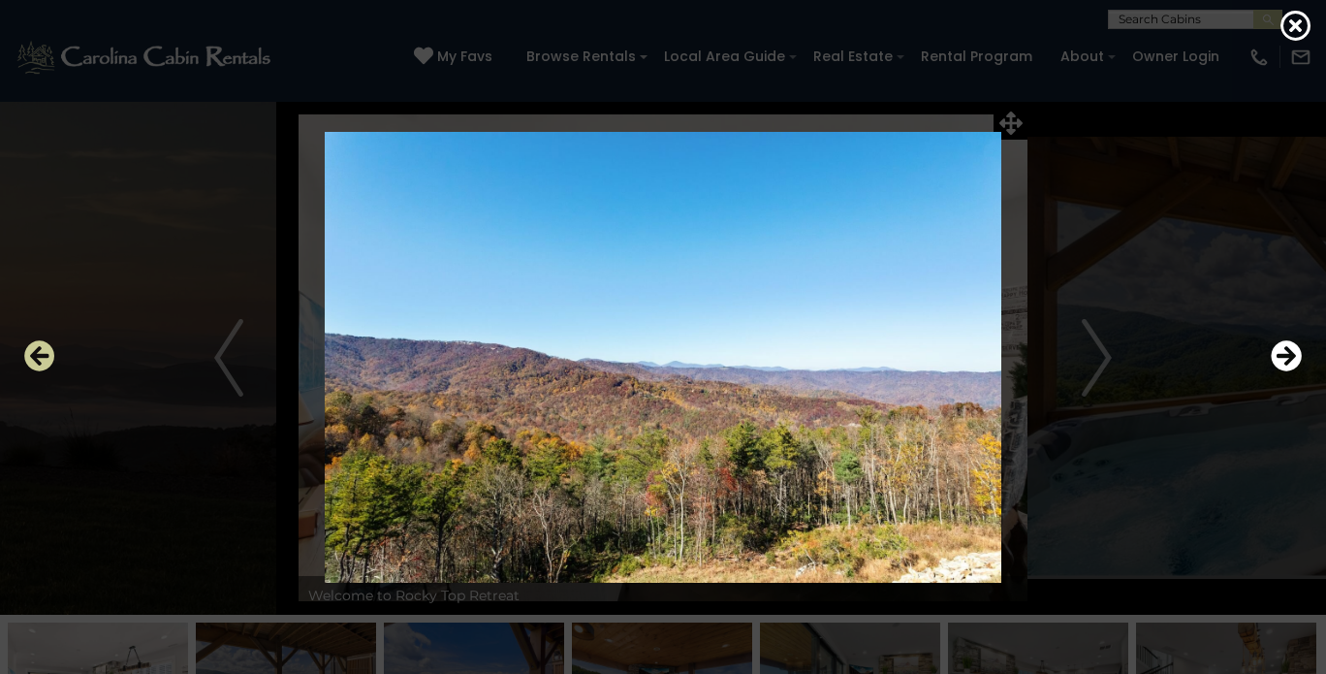
click at [47, 352] on icon "Previous" at bounding box center [39, 355] width 31 height 31
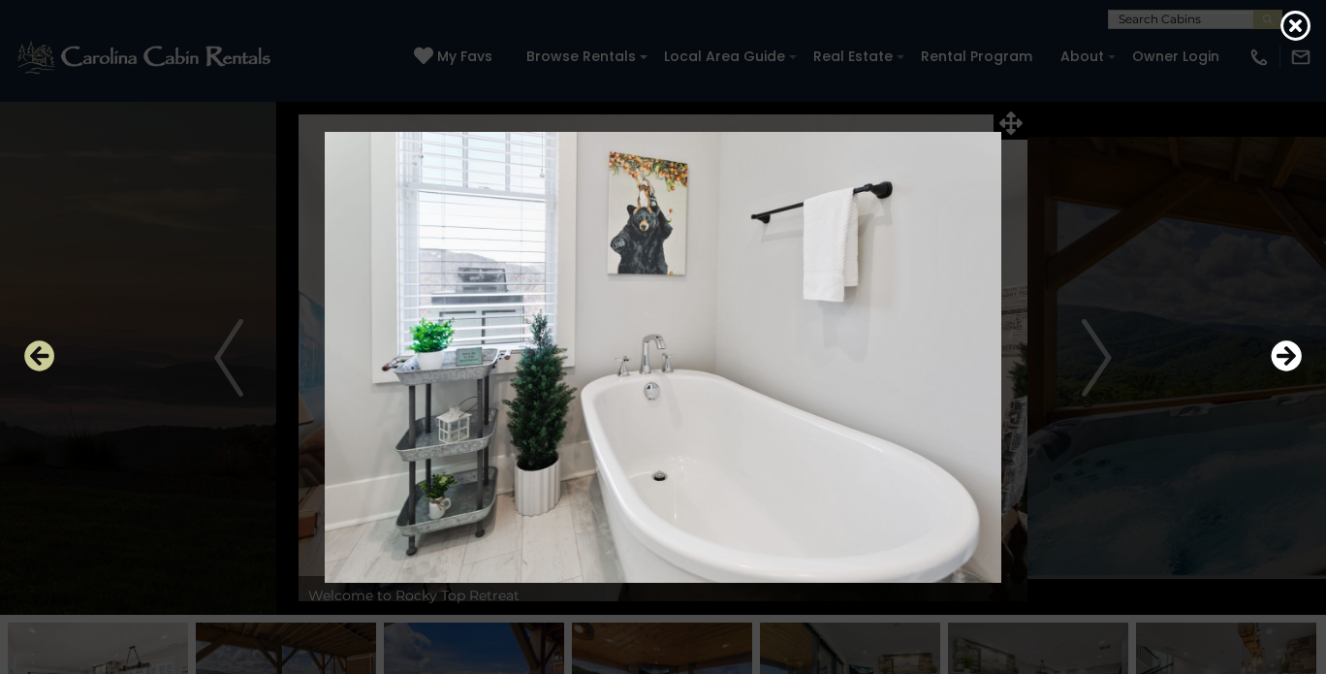
click at [47, 352] on icon "Previous" at bounding box center [39, 355] width 31 height 31
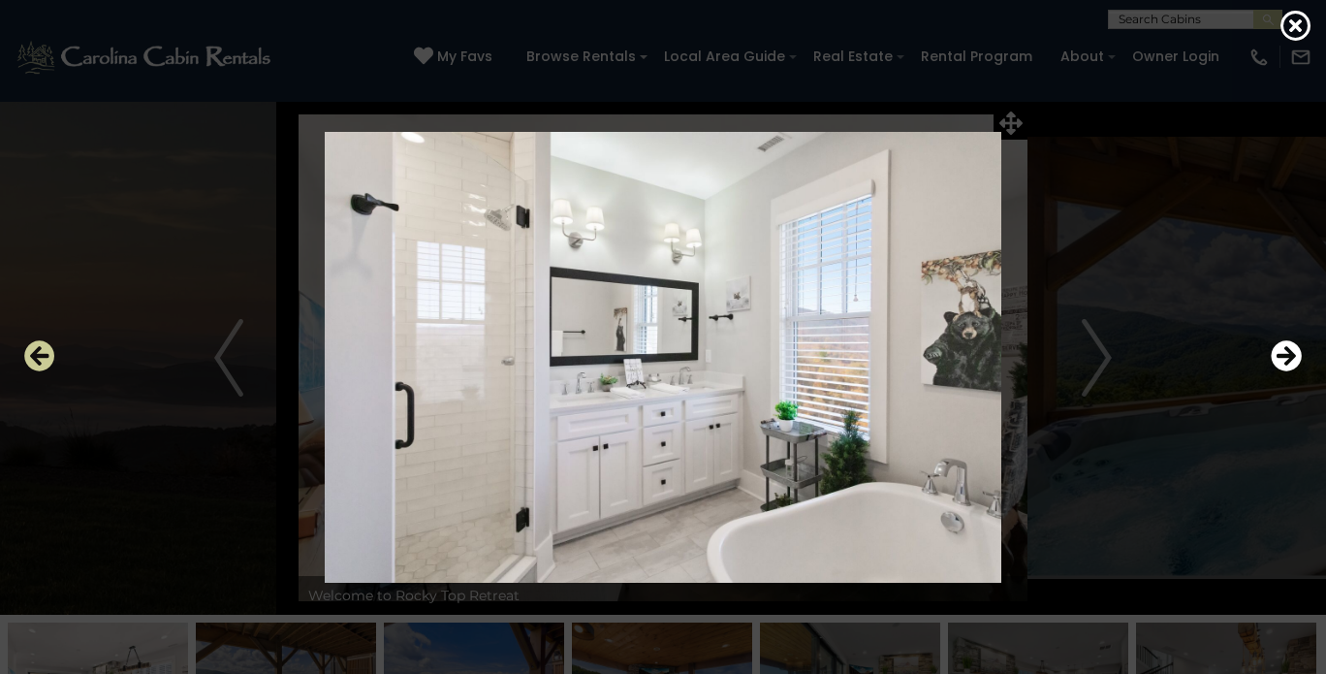
click at [47, 352] on icon "Previous" at bounding box center [39, 355] width 31 height 31
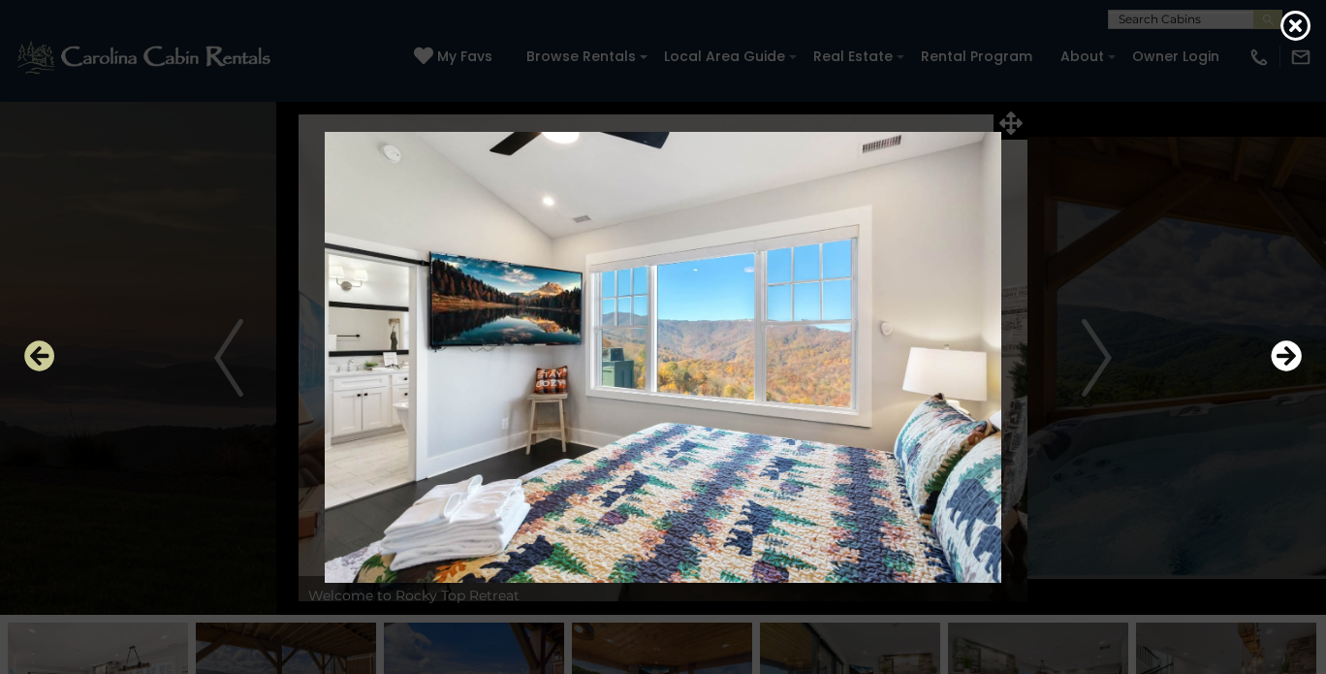
click at [47, 352] on icon "Previous" at bounding box center [39, 355] width 31 height 31
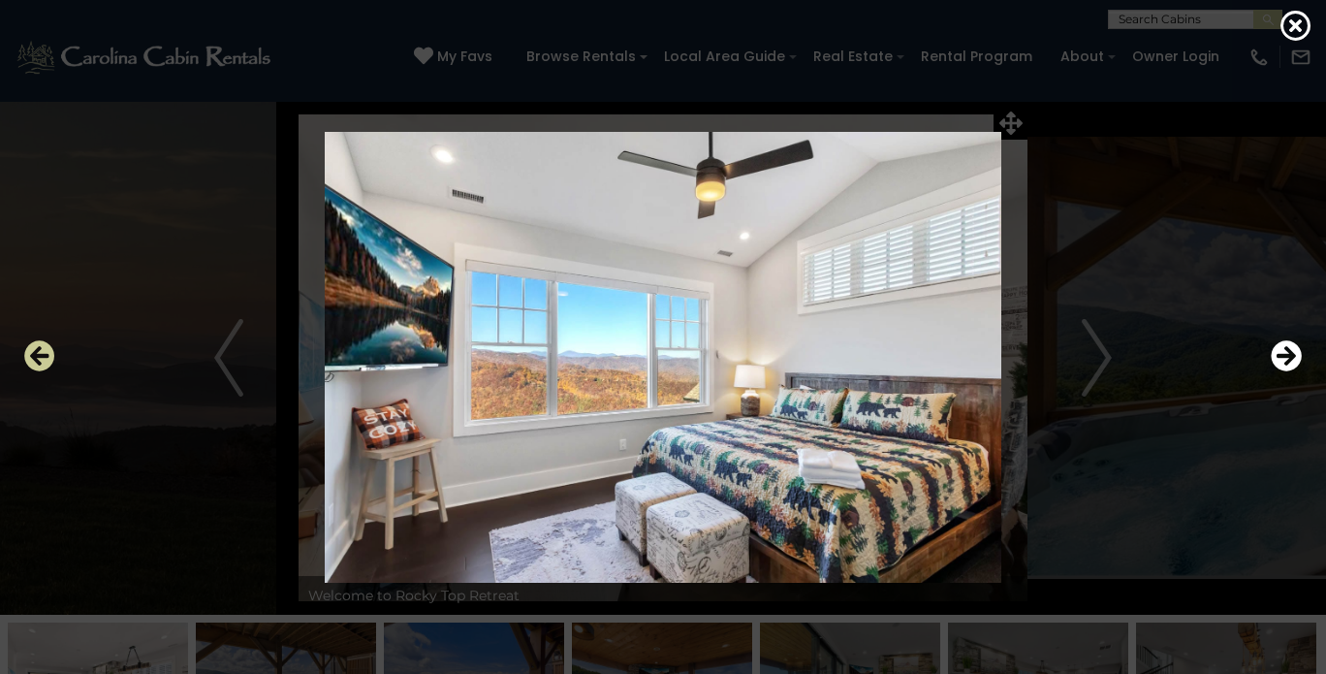
click at [47, 352] on icon "Previous" at bounding box center [39, 355] width 31 height 31
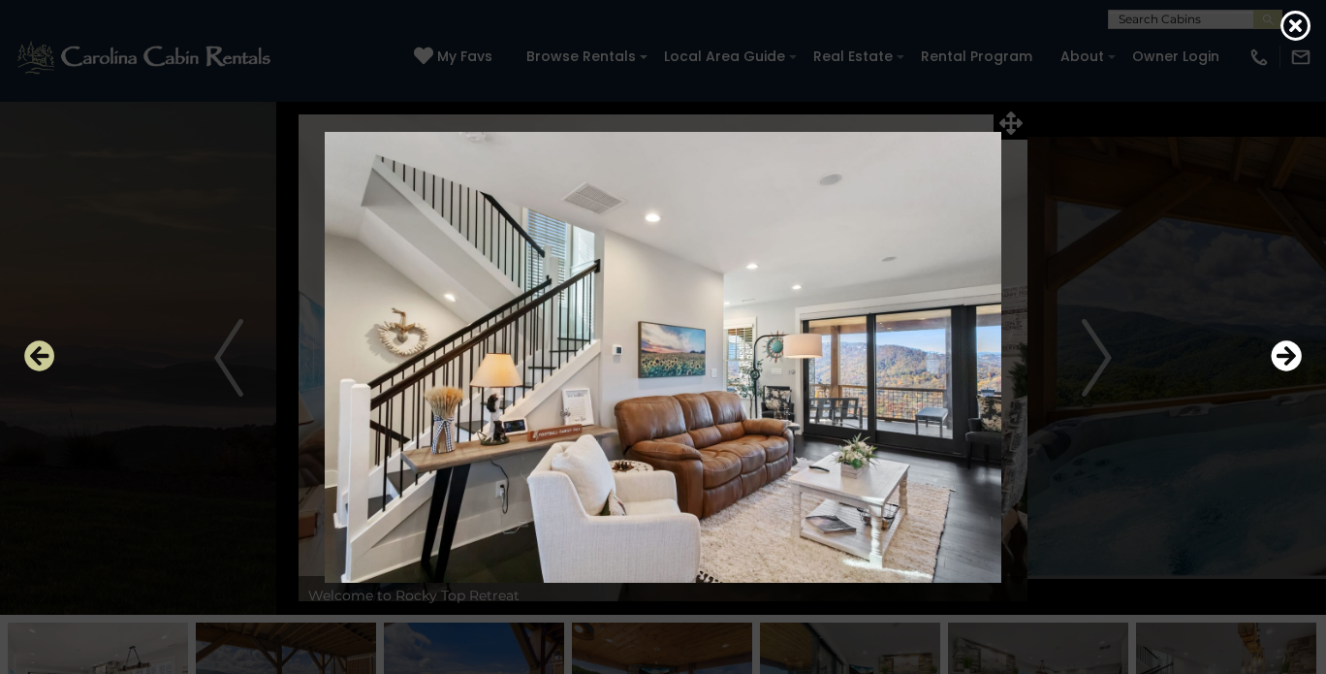
click at [47, 352] on icon "Previous" at bounding box center [39, 355] width 31 height 31
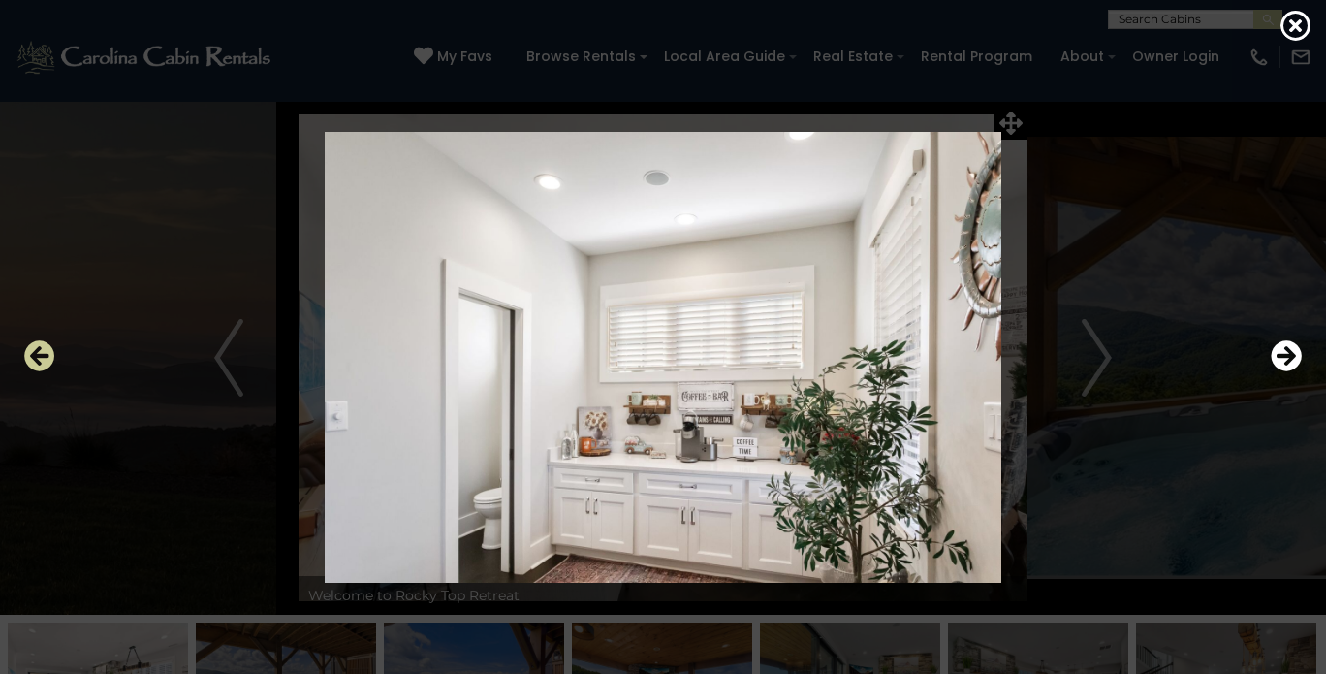
click at [47, 352] on icon "Previous" at bounding box center [39, 355] width 31 height 31
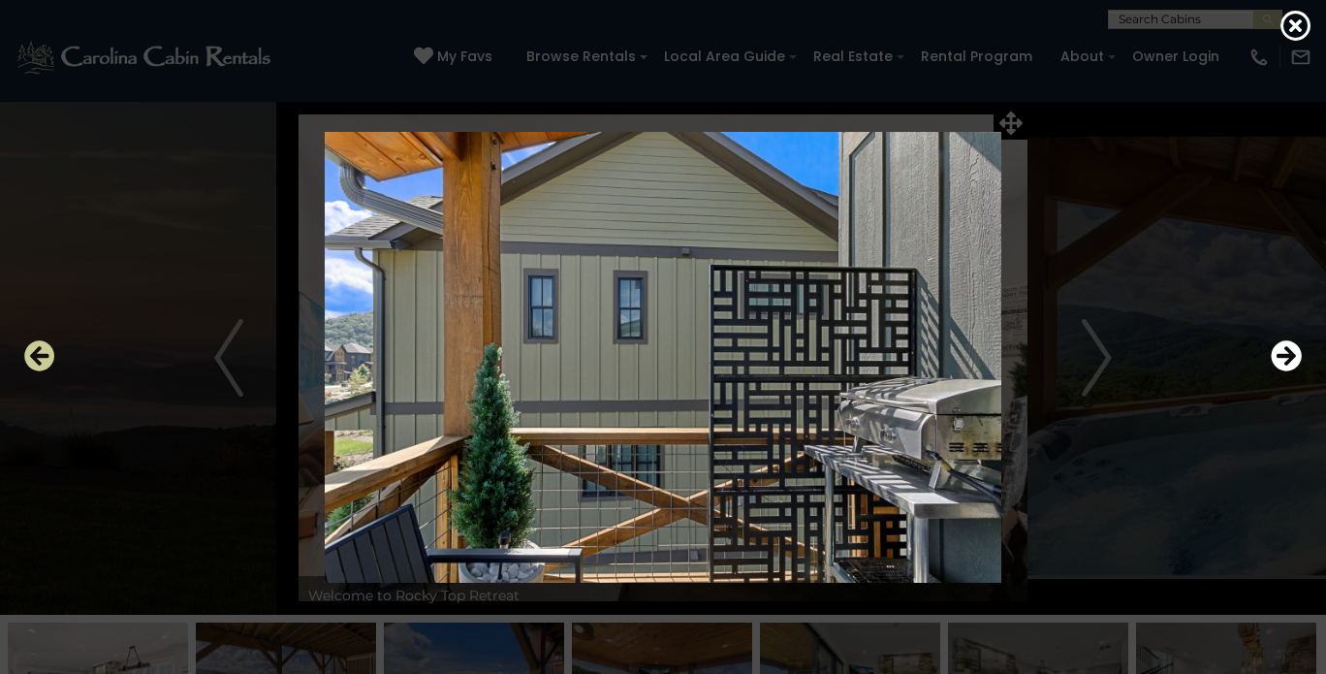
click at [47, 351] on icon "Previous" at bounding box center [39, 355] width 31 height 31
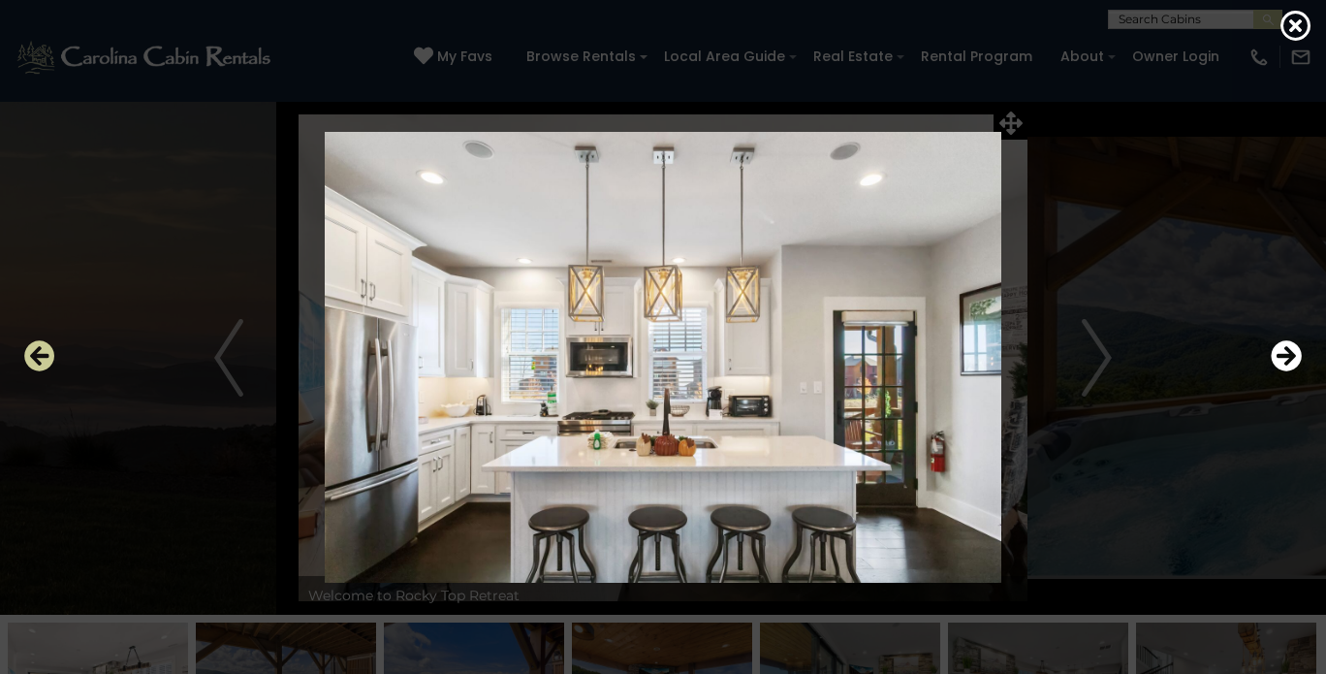
click at [47, 351] on icon "Previous" at bounding box center [39, 355] width 31 height 31
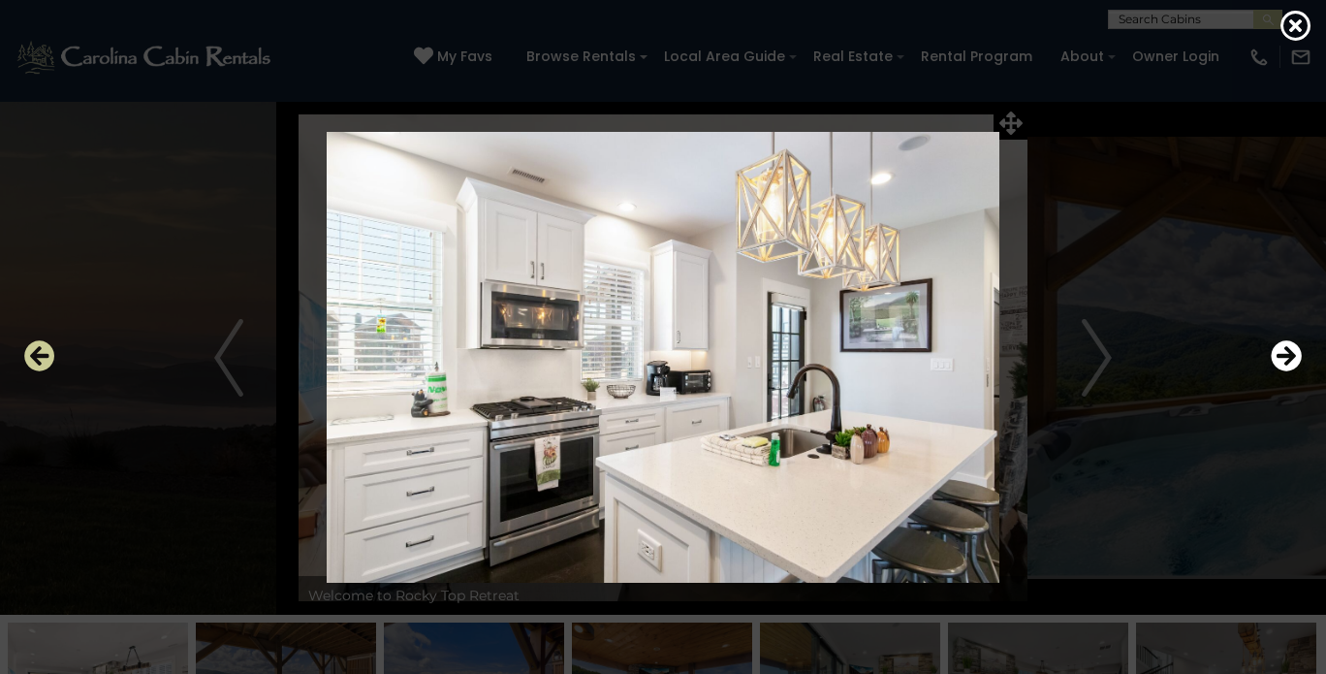
click at [47, 351] on icon "Previous" at bounding box center [39, 355] width 31 height 31
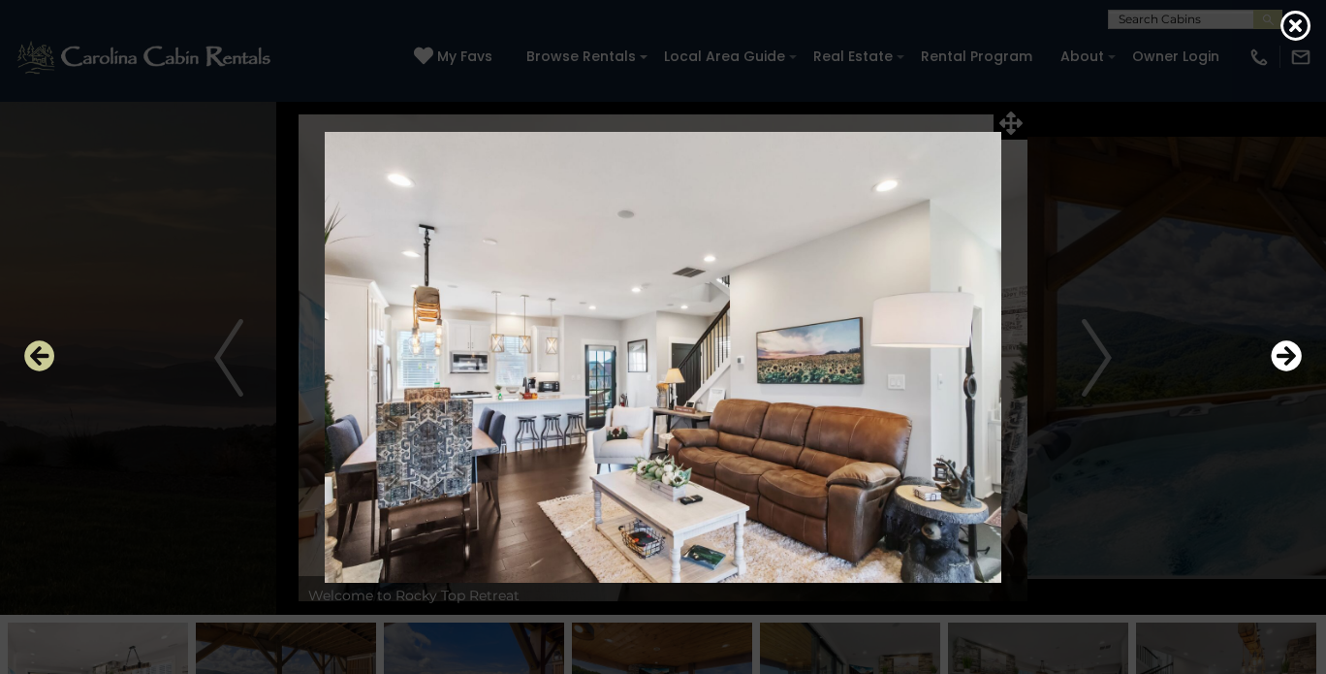
click at [47, 351] on icon "Previous" at bounding box center [39, 355] width 31 height 31
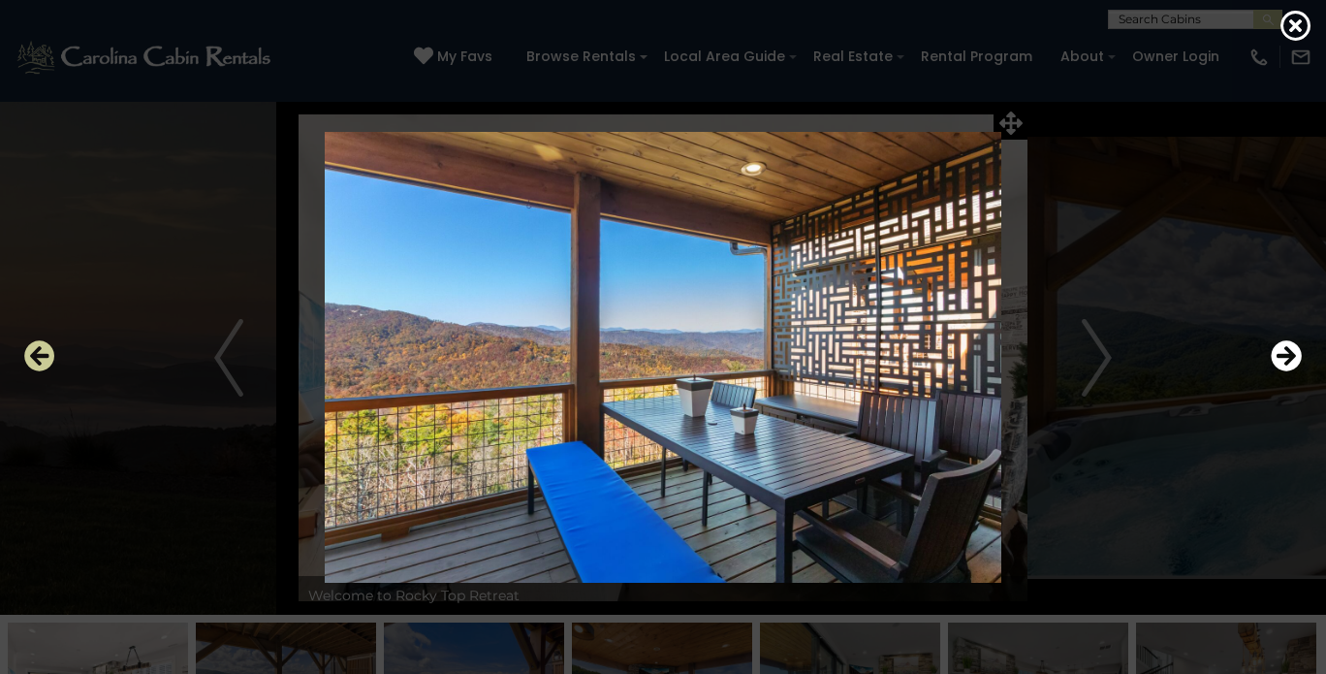
click at [47, 351] on icon "Previous" at bounding box center [39, 355] width 31 height 31
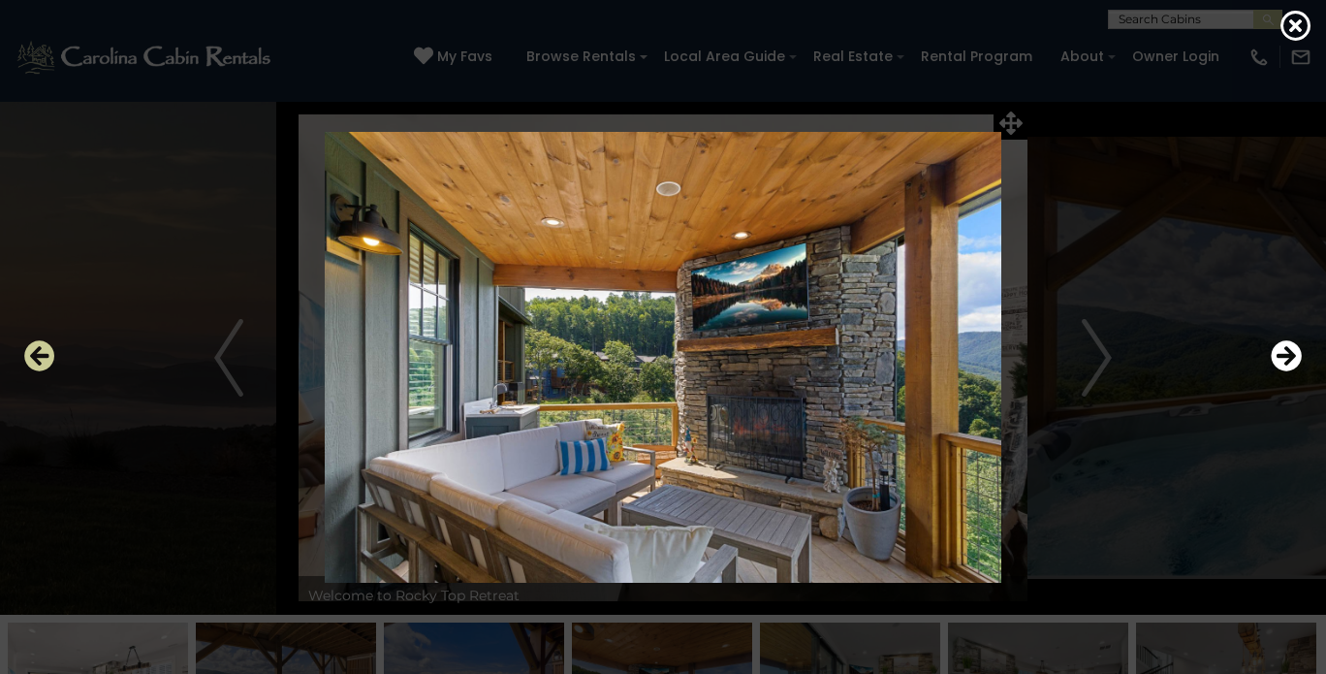
click at [47, 351] on icon "Previous" at bounding box center [39, 355] width 31 height 31
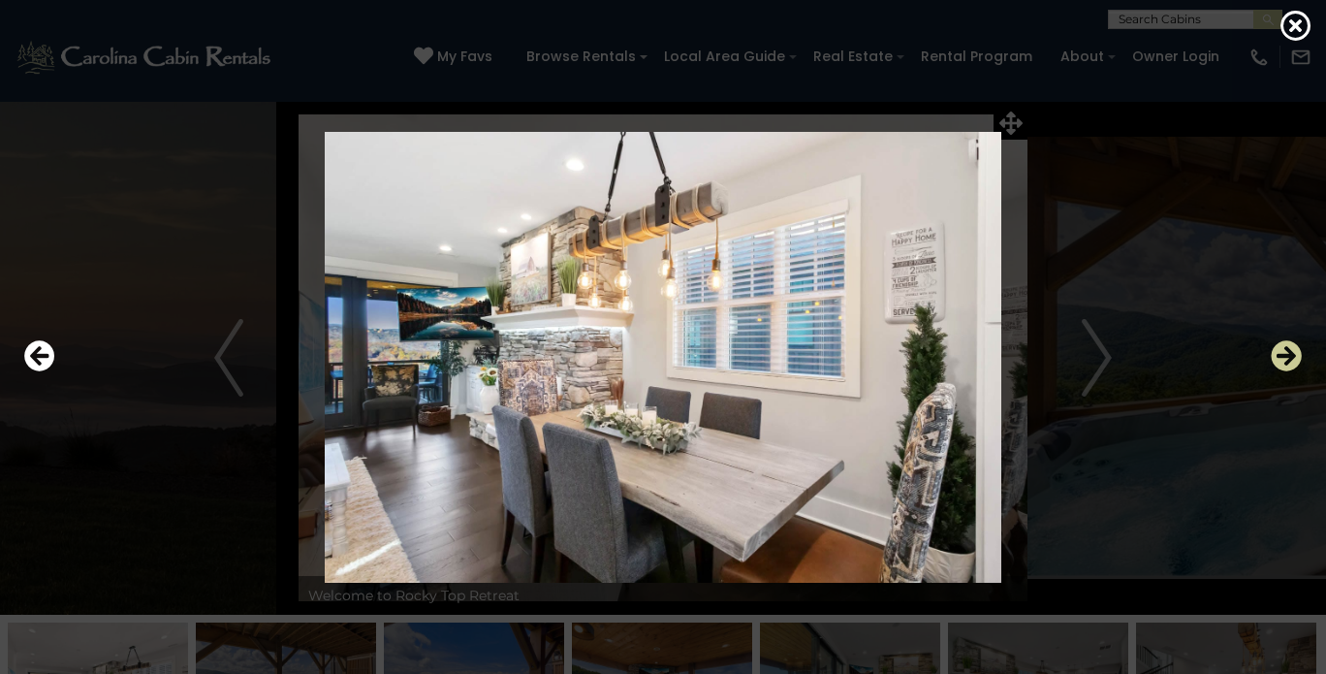
click at [1287, 355] on icon "Next" at bounding box center [1286, 355] width 31 height 31
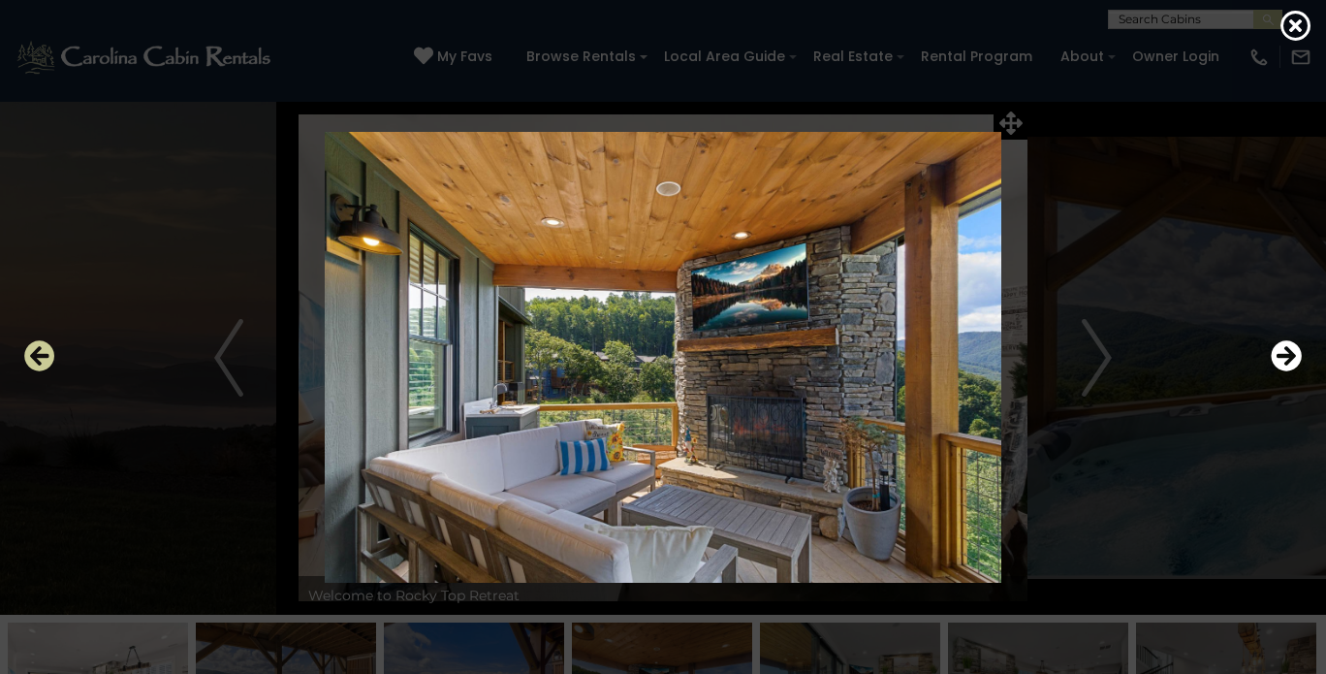
click at [39, 357] on icon "Previous" at bounding box center [39, 355] width 31 height 31
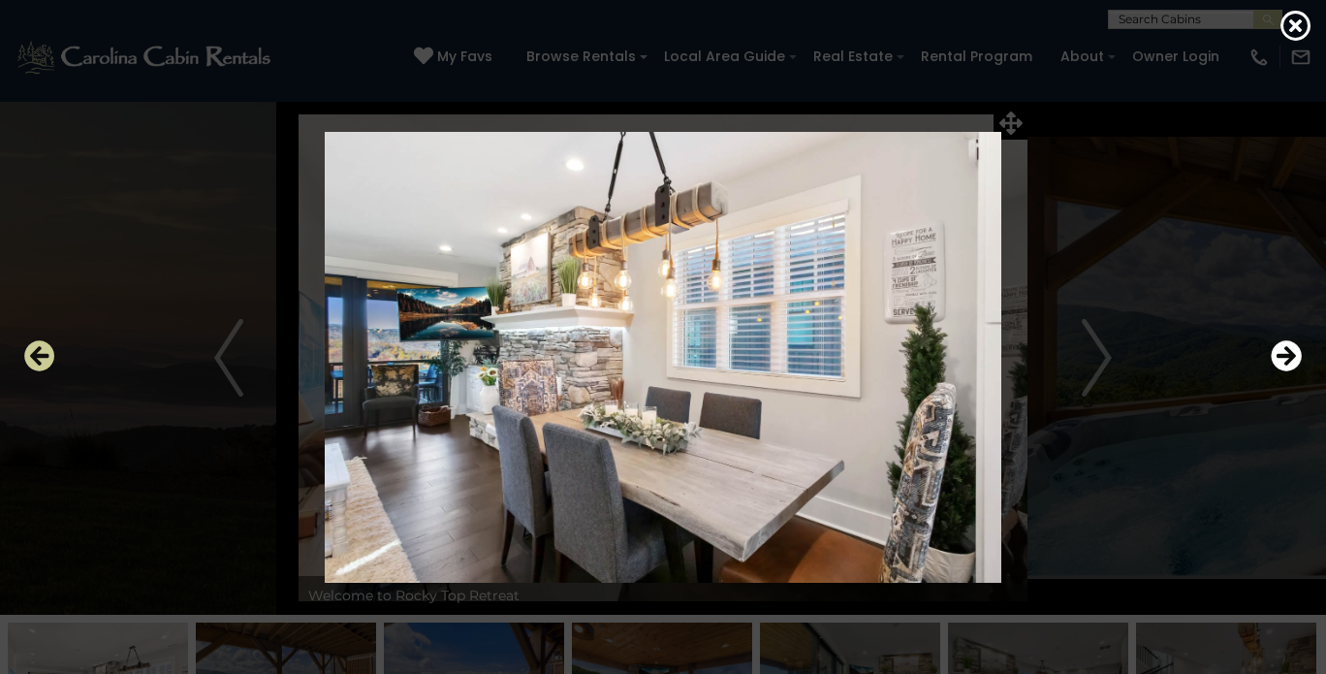
click at [39, 357] on icon "Previous" at bounding box center [39, 355] width 31 height 31
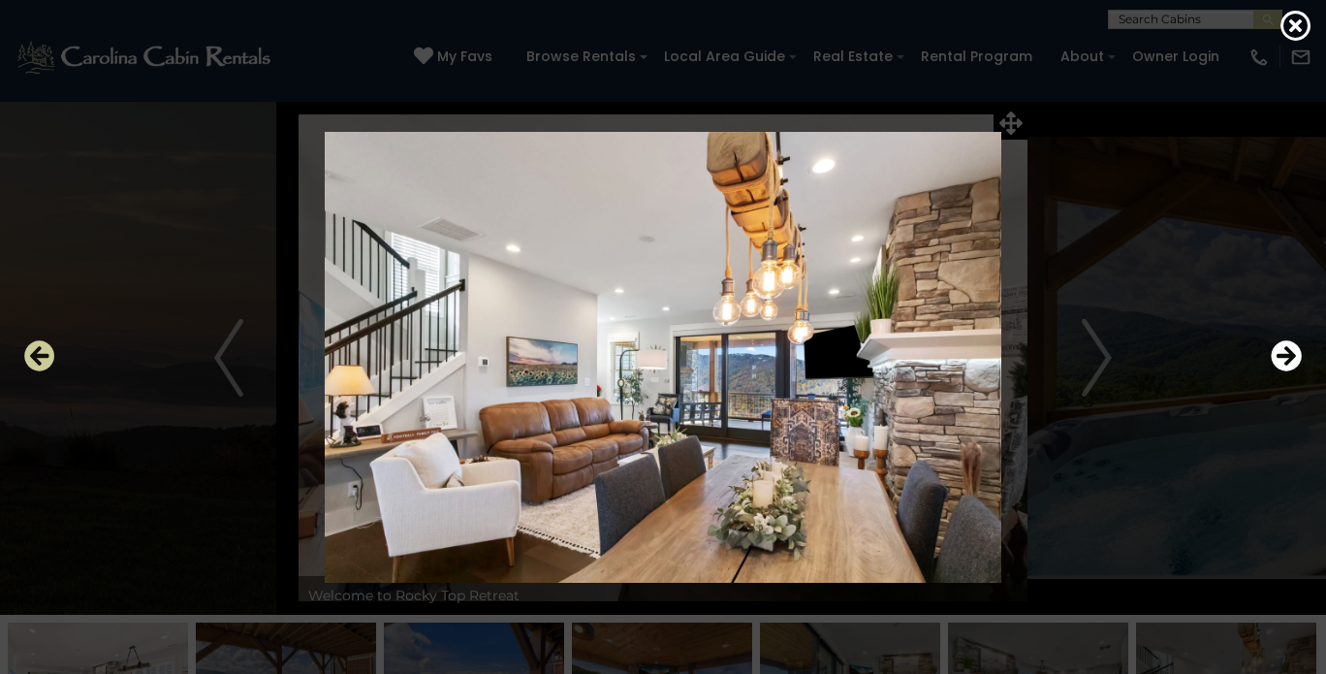
click at [39, 357] on icon "Previous" at bounding box center [39, 355] width 31 height 31
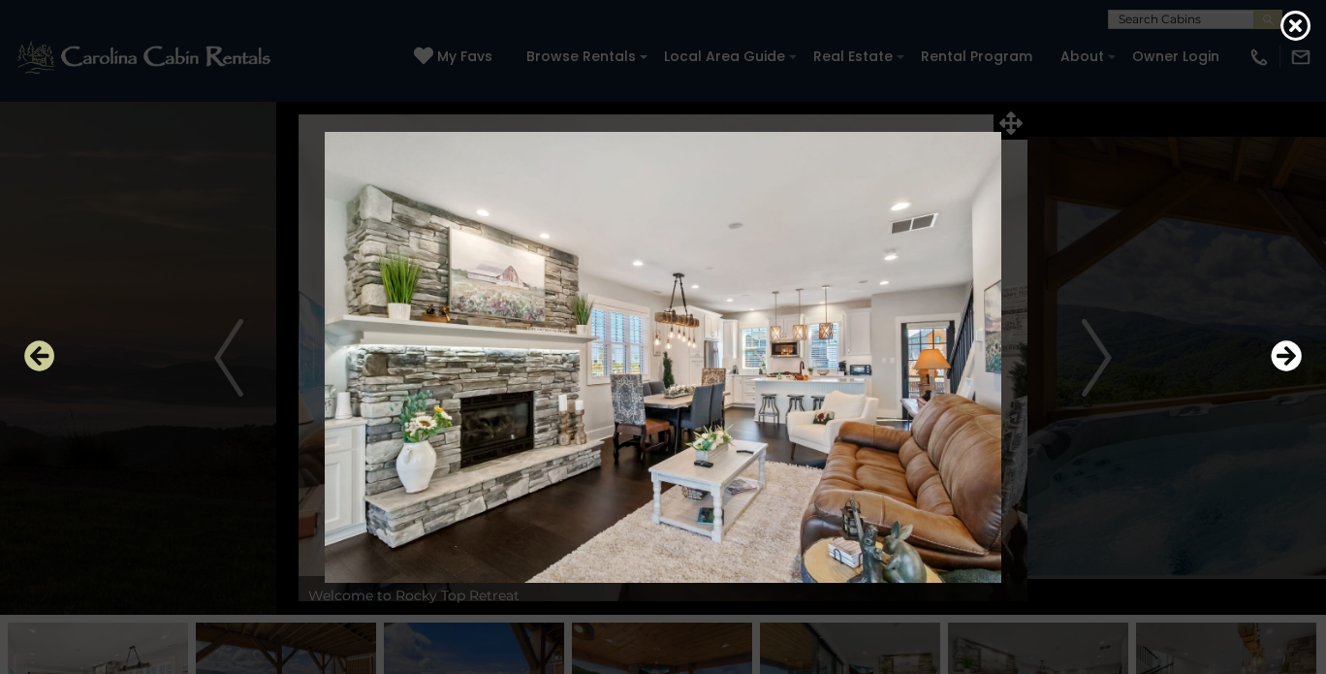
click at [39, 357] on icon "Previous" at bounding box center [39, 355] width 31 height 31
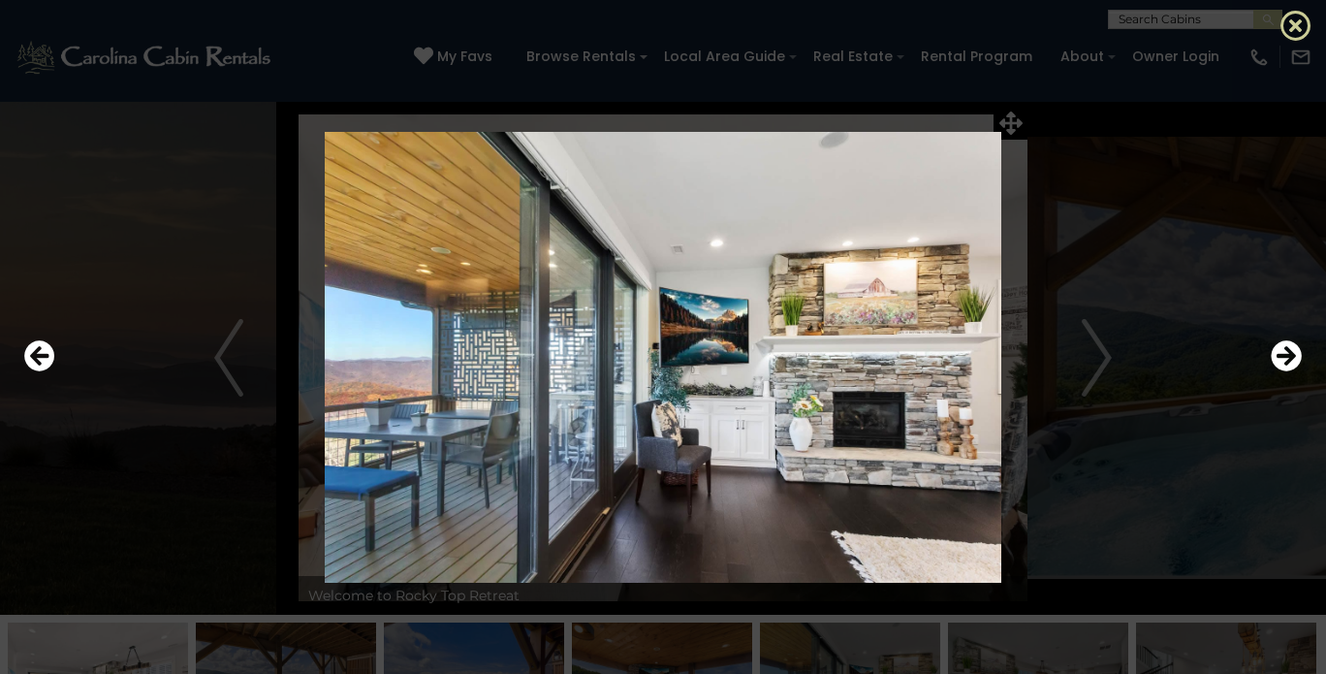
click at [1295, 25] on icon at bounding box center [1296, 25] width 31 height 31
